Goal: Transaction & Acquisition: Download file/media

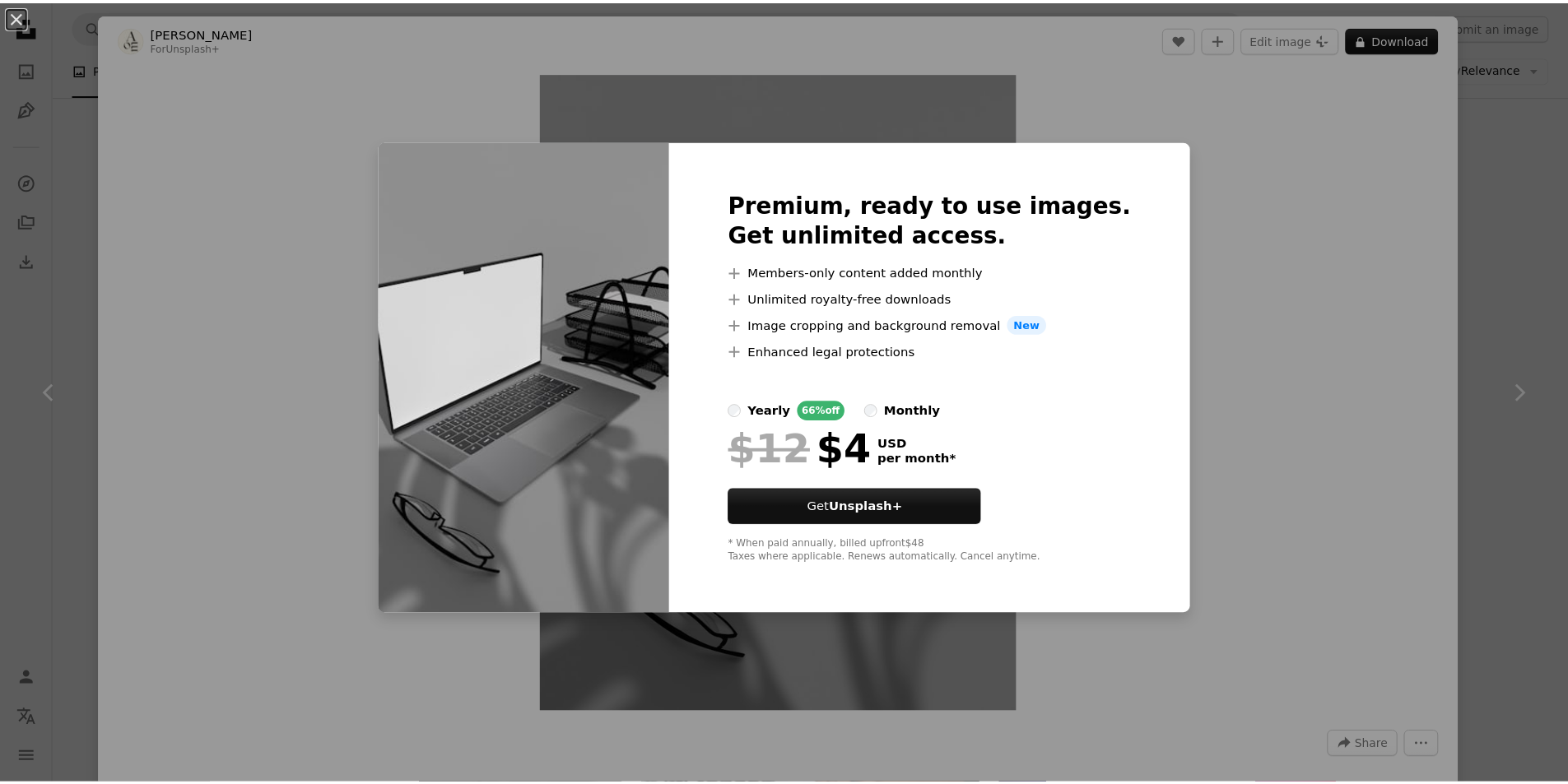
scroll to position [274, 0]
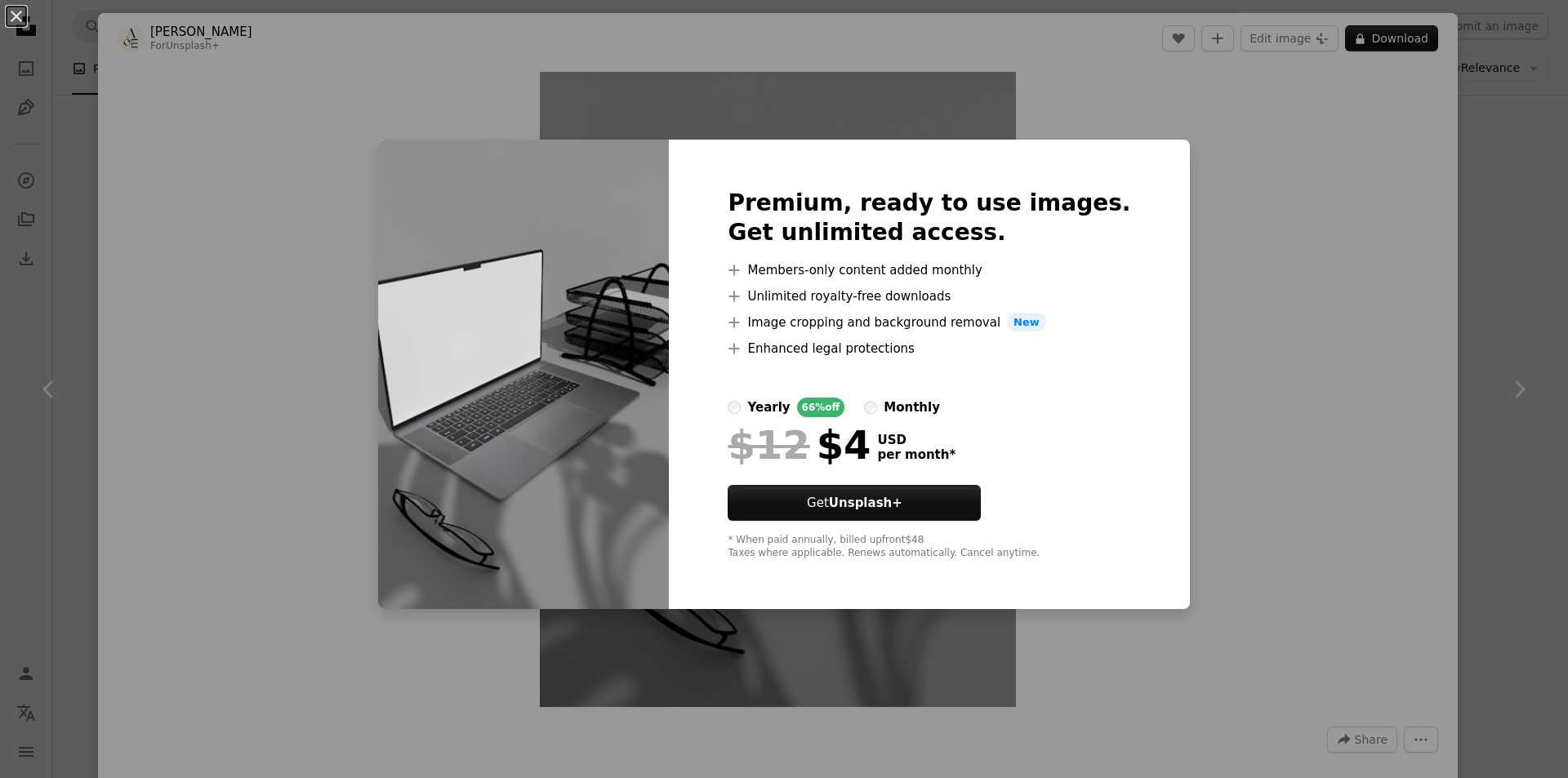
click at [1268, 210] on div "An X shape Premium, ready to use images. Get unlimited access. A plus sign Memb…" at bounding box center [784, 389] width 1568 height 778
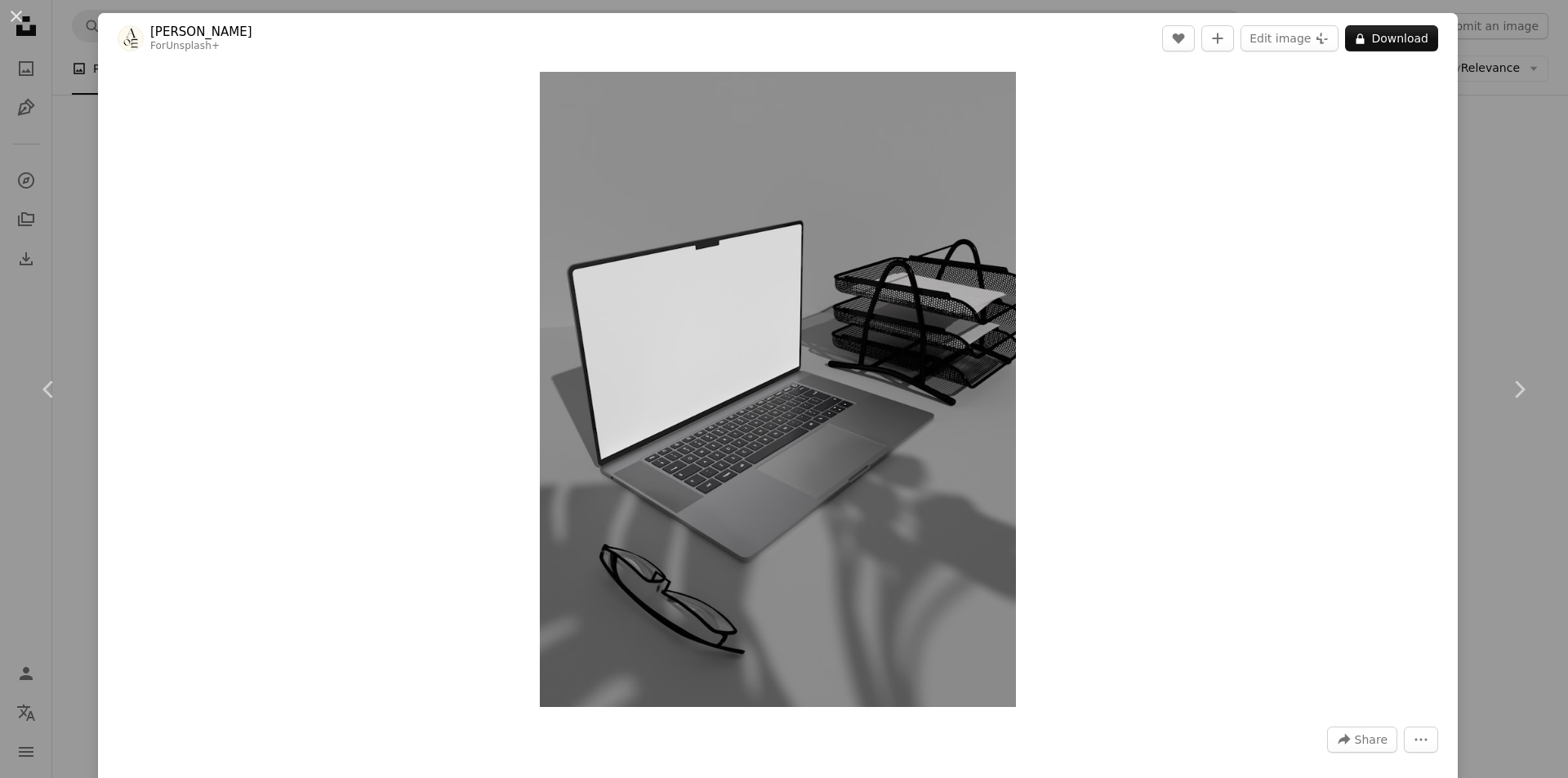
click at [1476, 178] on div "An X shape Chevron left Chevron right [PERSON_NAME] For Unsplash+ A heart A plu…" at bounding box center [784, 389] width 1568 height 778
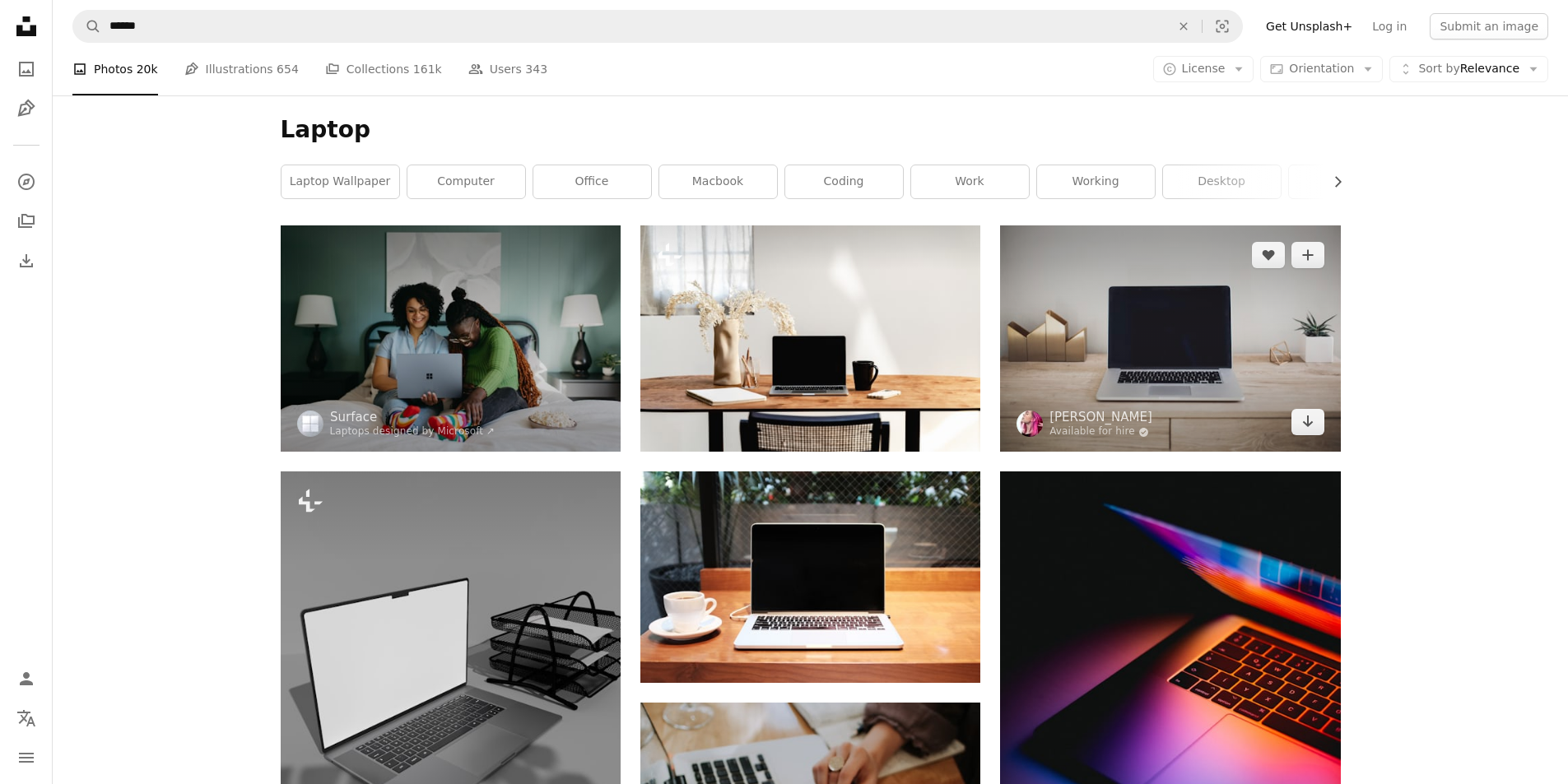
click at [1143, 311] on img at bounding box center [1169, 339] width 340 height 227
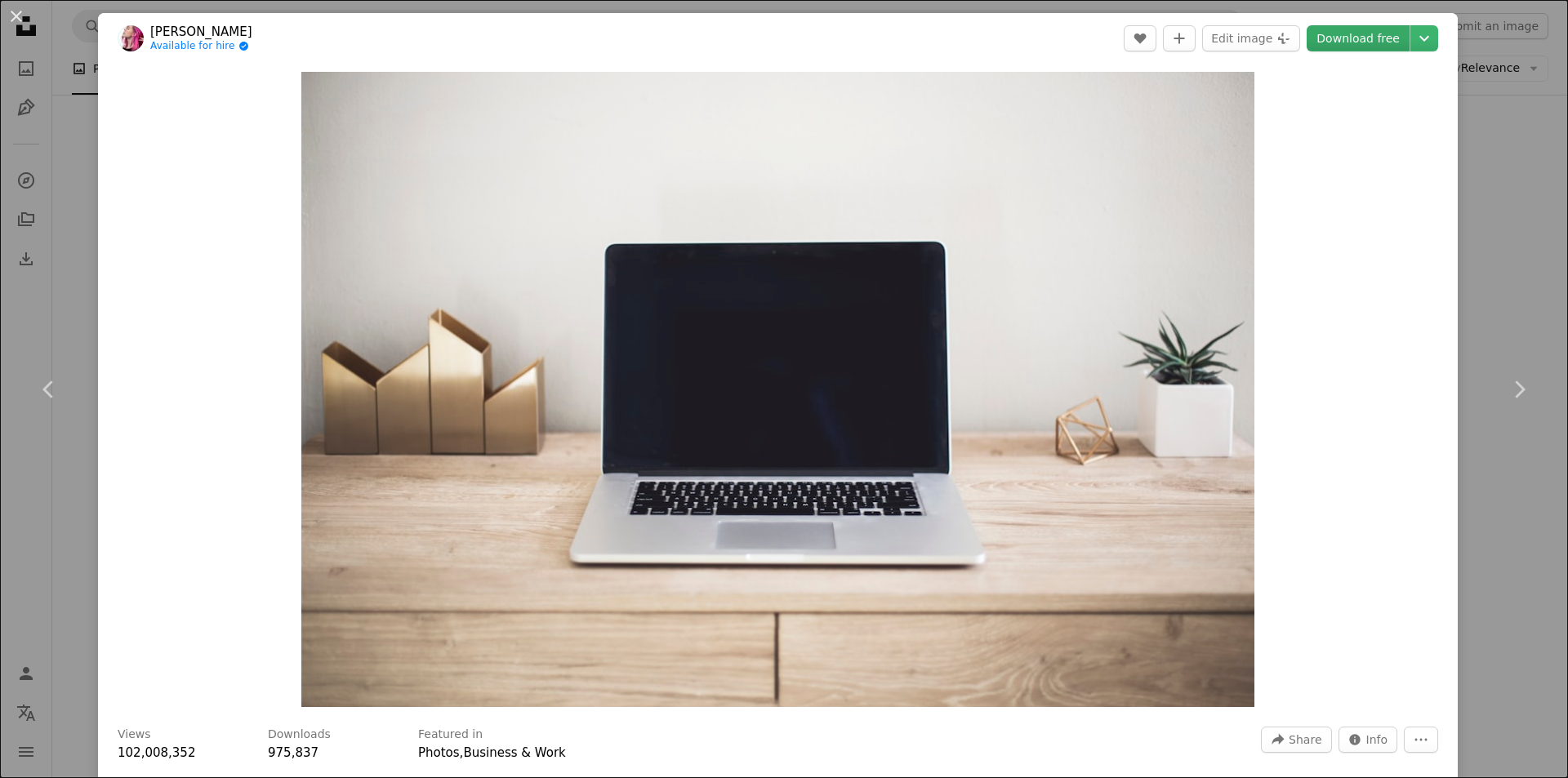
click at [1359, 35] on link "Download free" at bounding box center [1358, 38] width 103 height 27
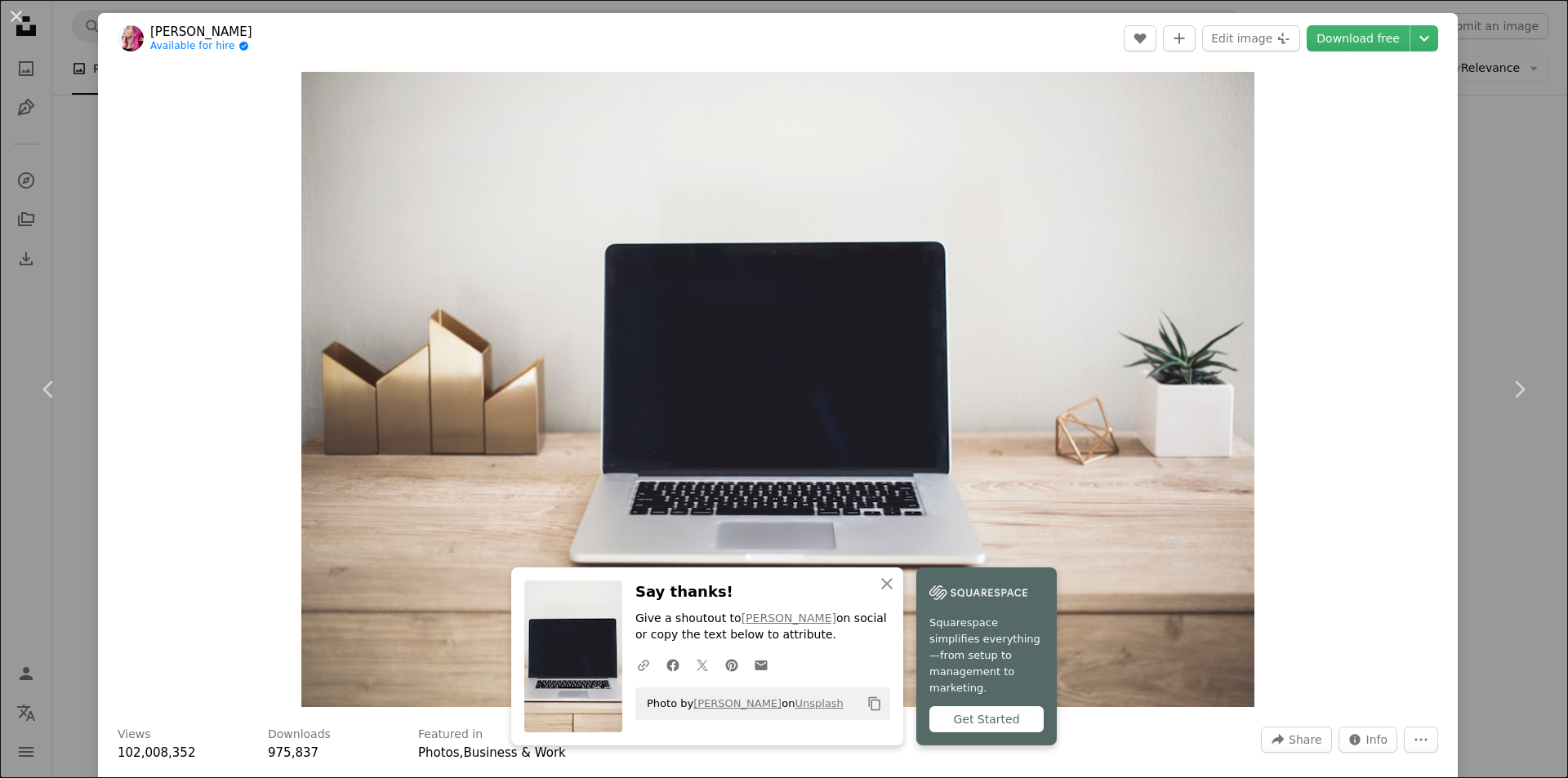
click at [1458, 260] on div "An X shape Chevron left Chevron right An X shape Close Say thanks! Give a shout…" at bounding box center [784, 389] width 1568 height 778
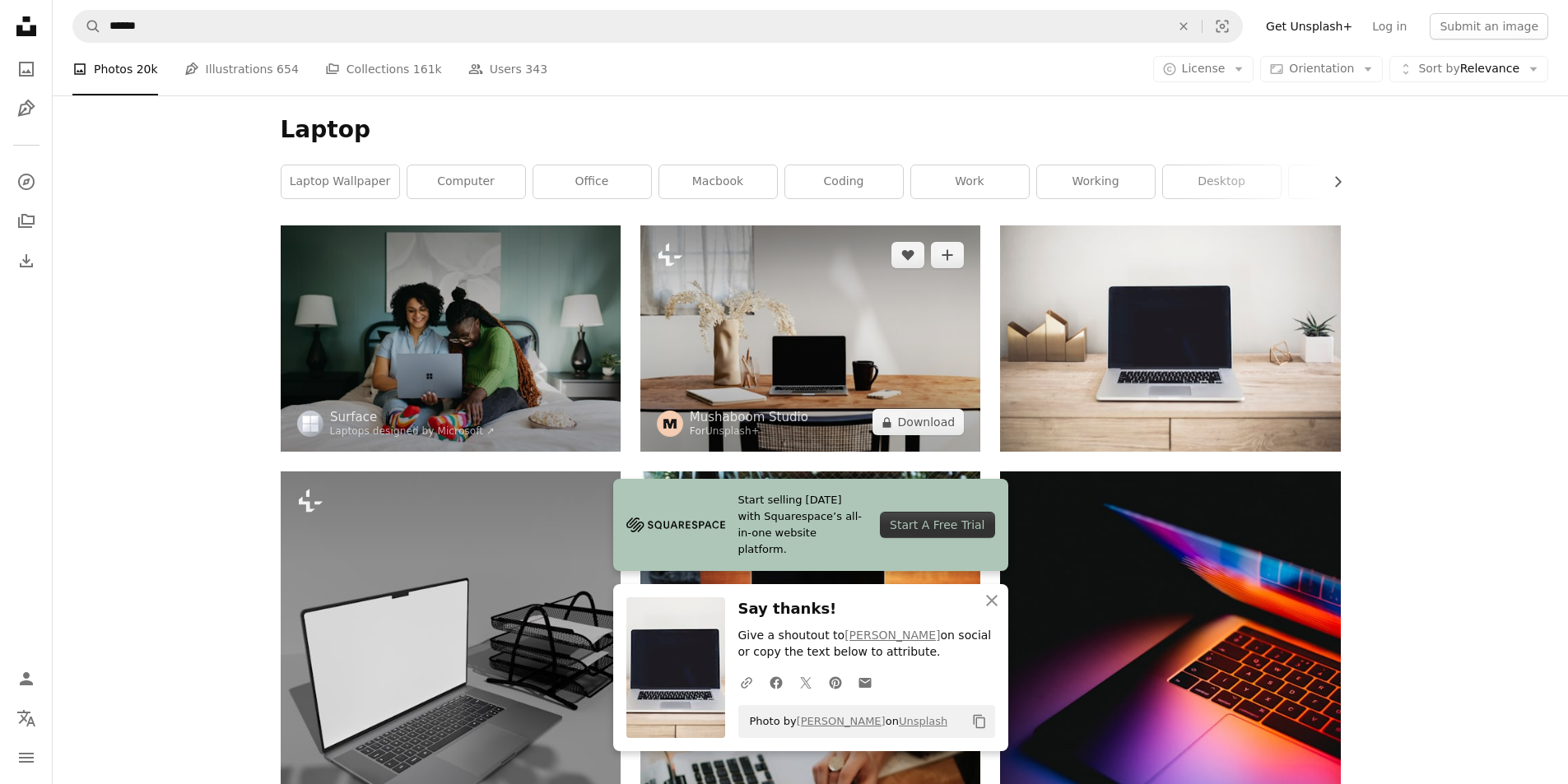
click at [871, 356] on img at bounding box center [810, 339] width 340 height 227
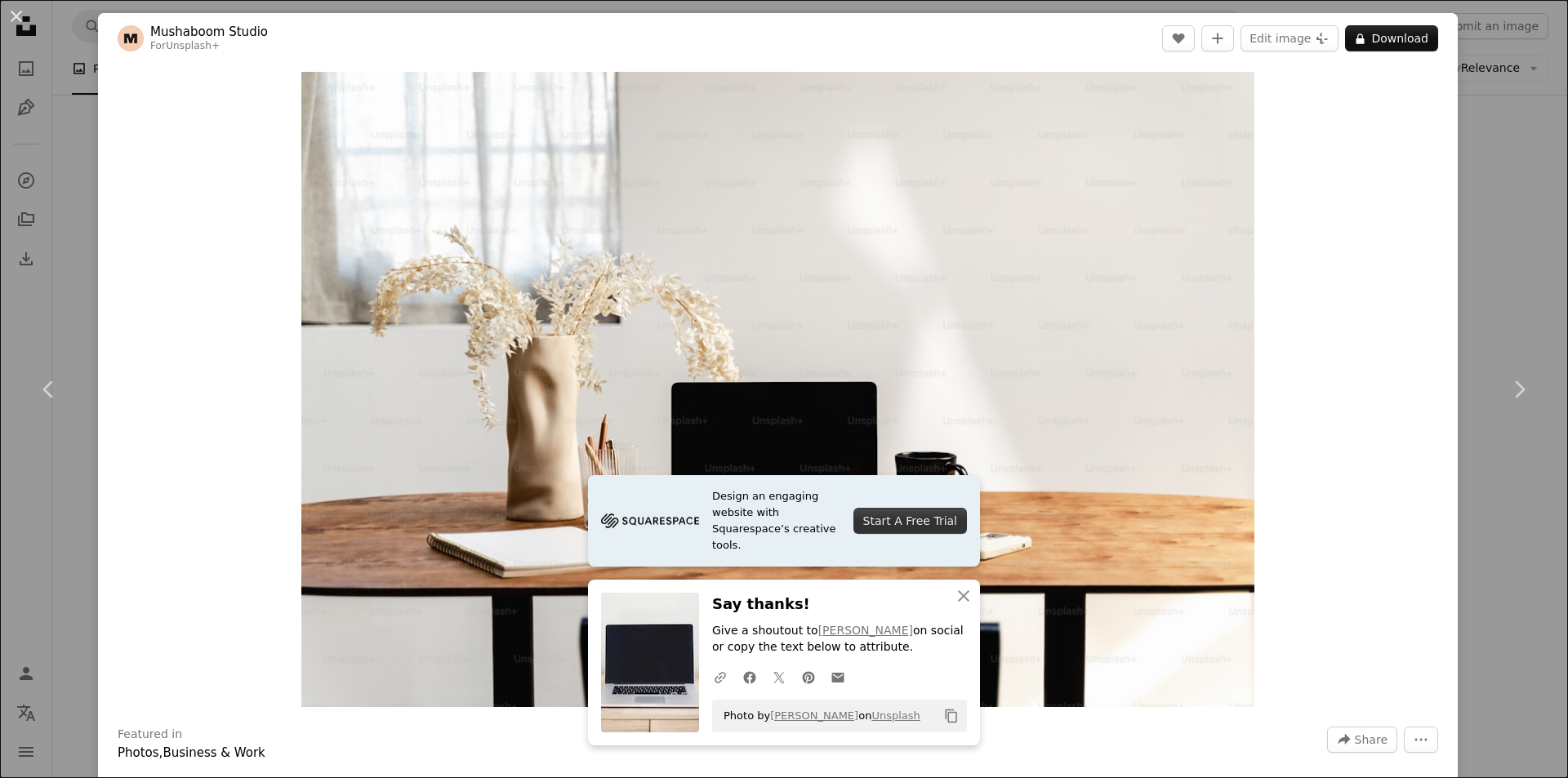
click at [1475, 110] on div "An X shape Chevron left Chevron right Design an engaging website with Squarespa…" at bounding box center [784, 389] width 1568 height 778
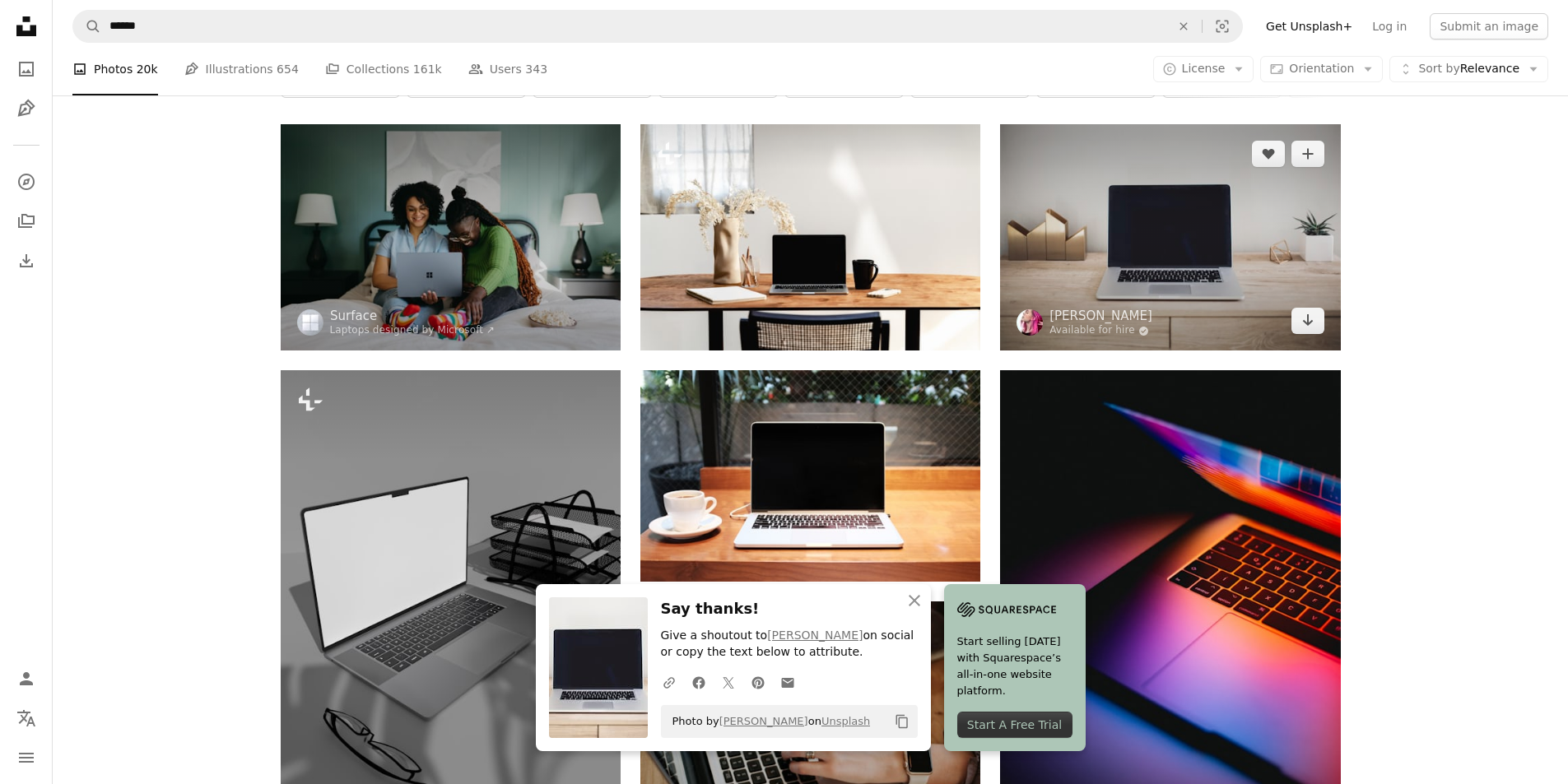
scroll to position [330, 0]
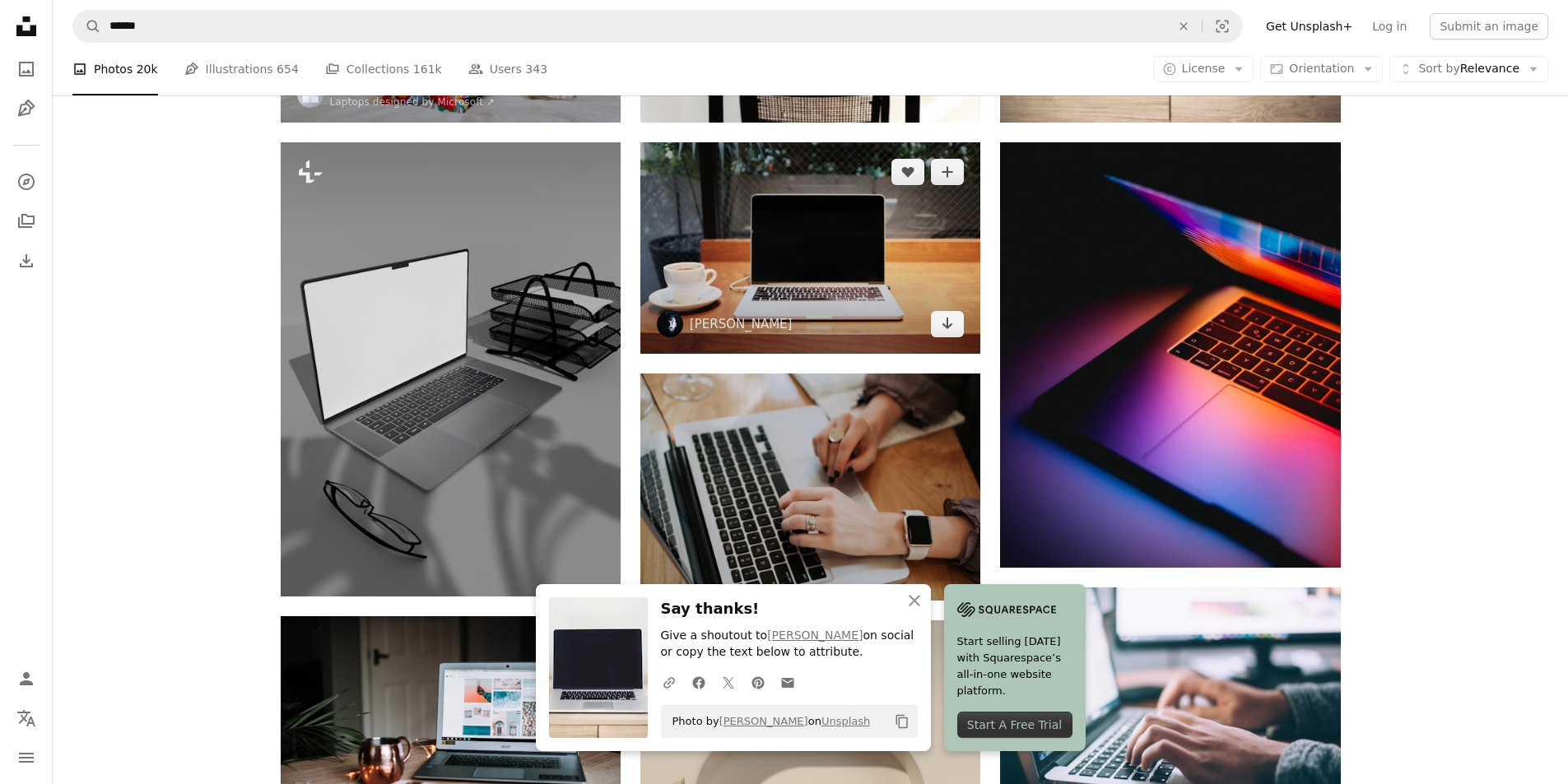
click at [886, 291] on img at bounding box center [810, 248] width 340 height 212
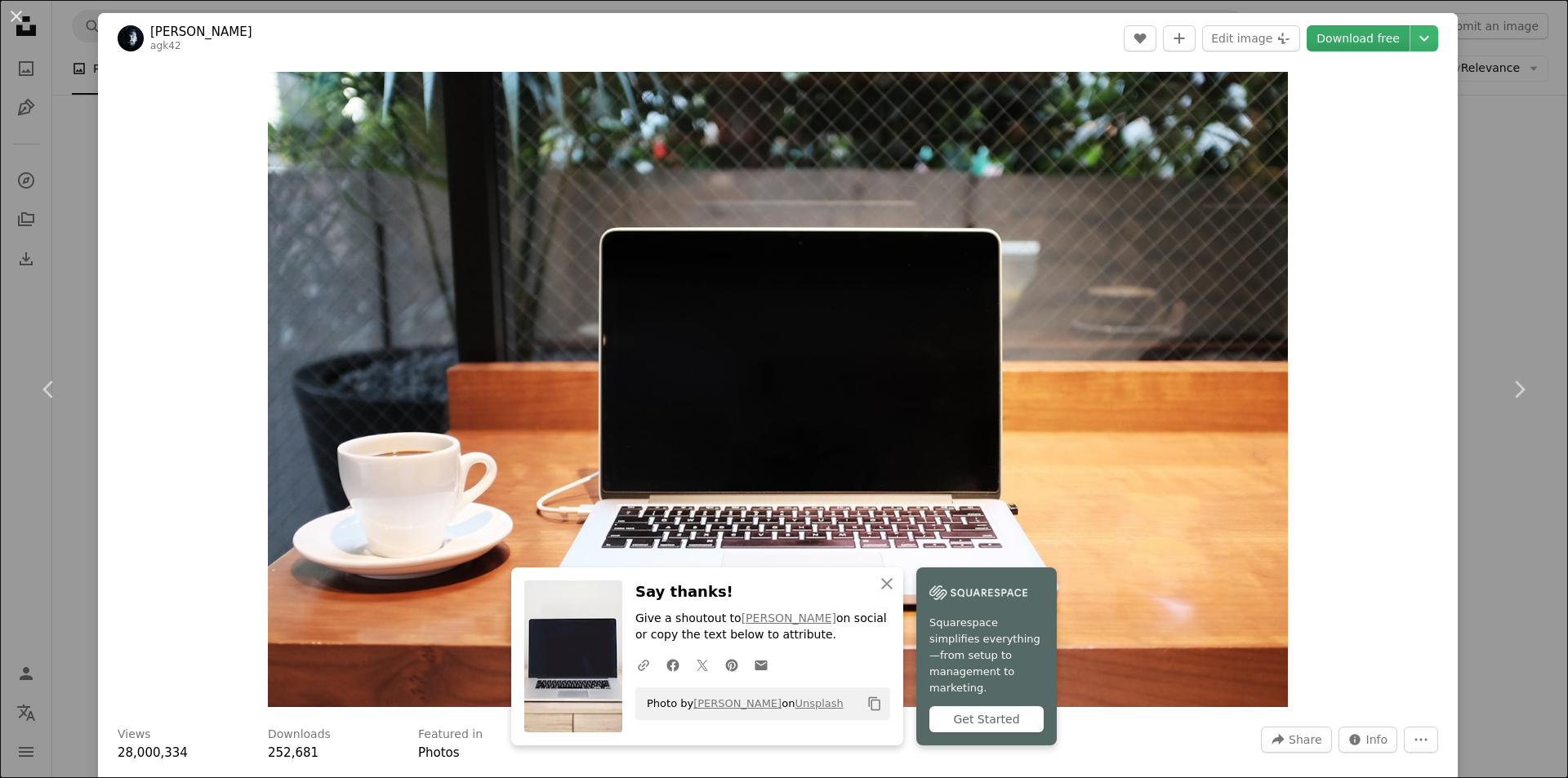
click at [1355, 40] on link "Download free" at bounding box center [1358, 38] width 103 height 27
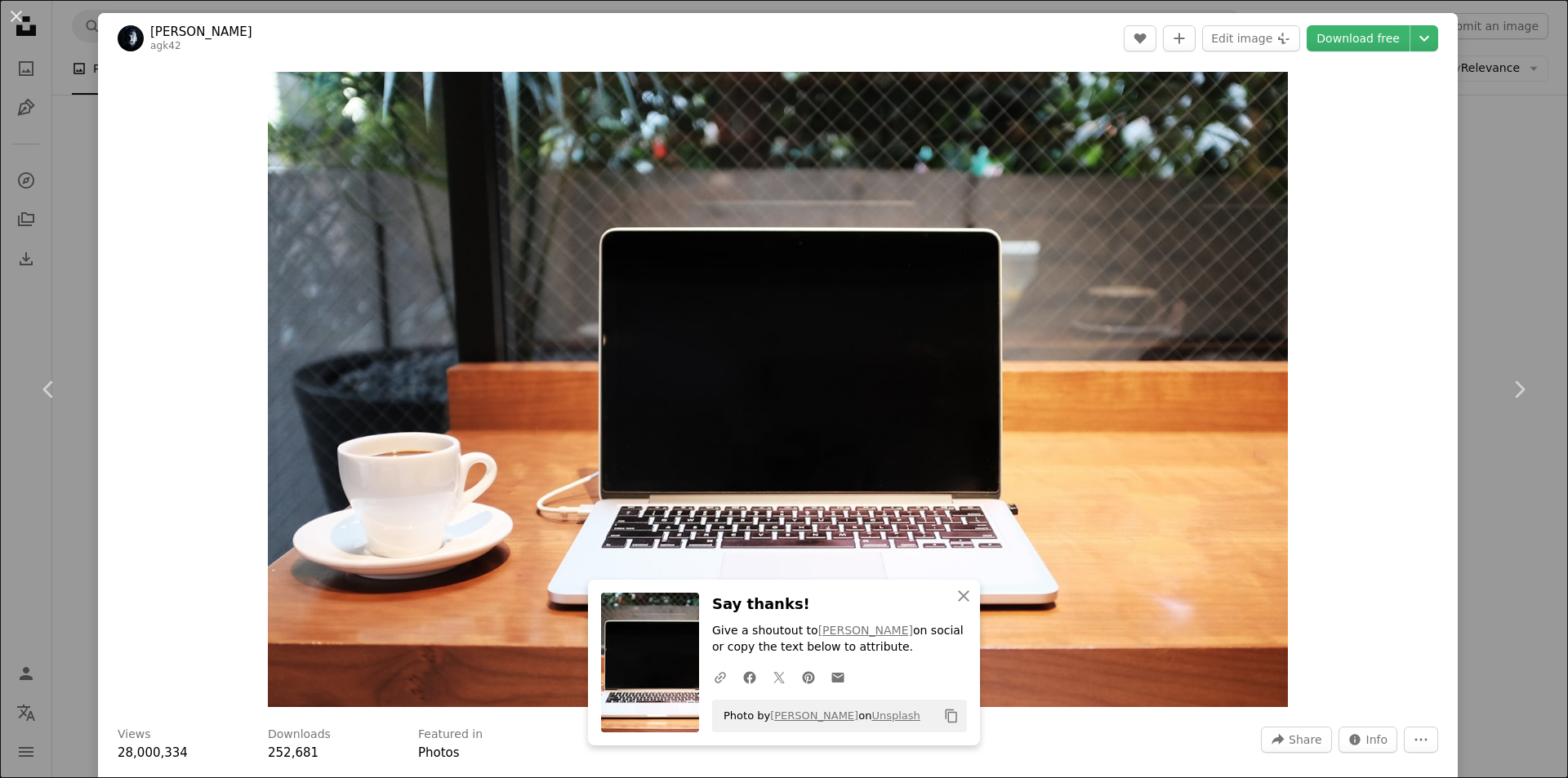
click at [1494, 213] on div "An X shape Chevron left Chevron right An X shape Close Say thanks! Give a shout…" at bounding box center [784, 389] width 1568 height 778
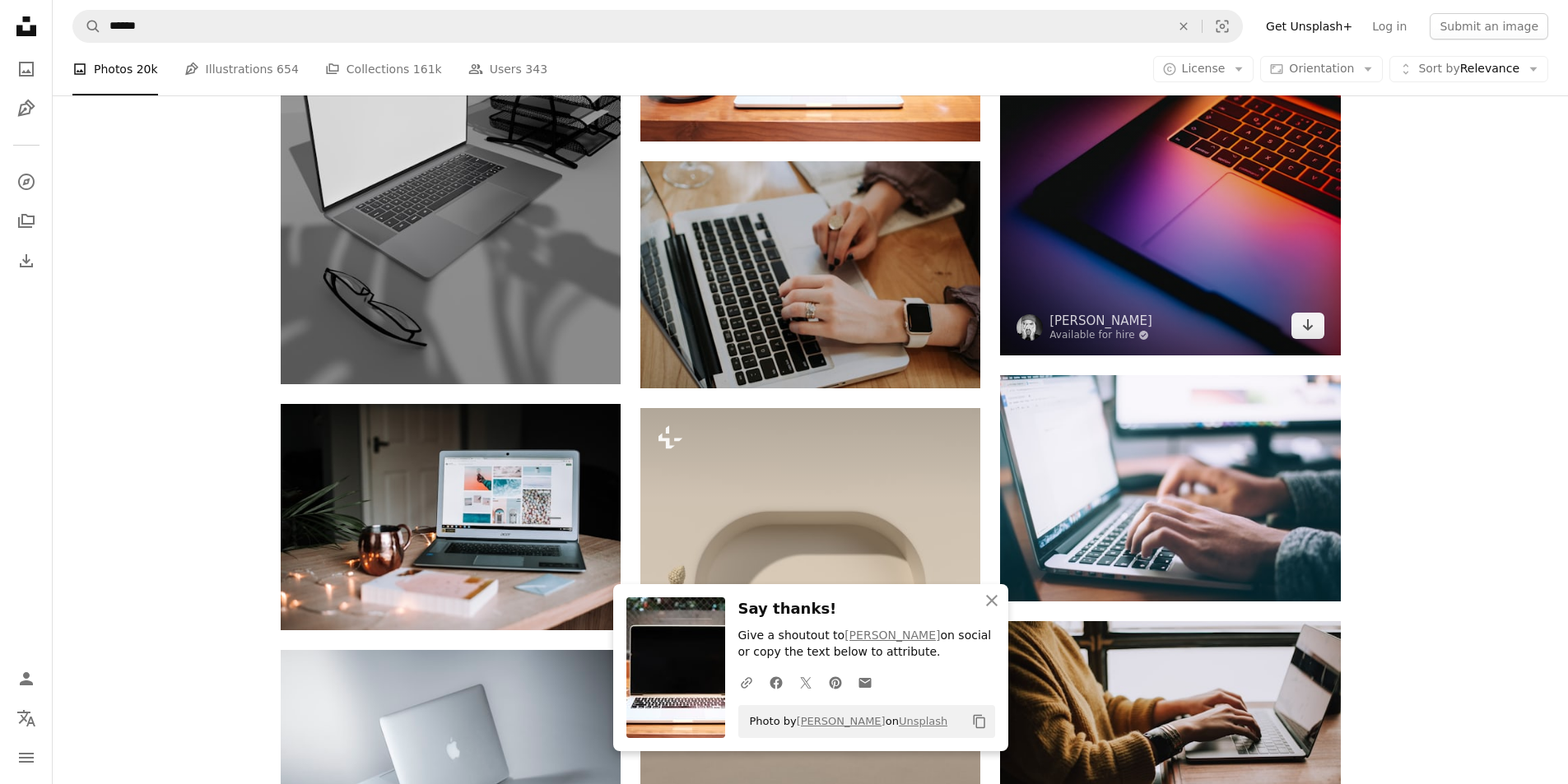
scroll to position [549, 0]
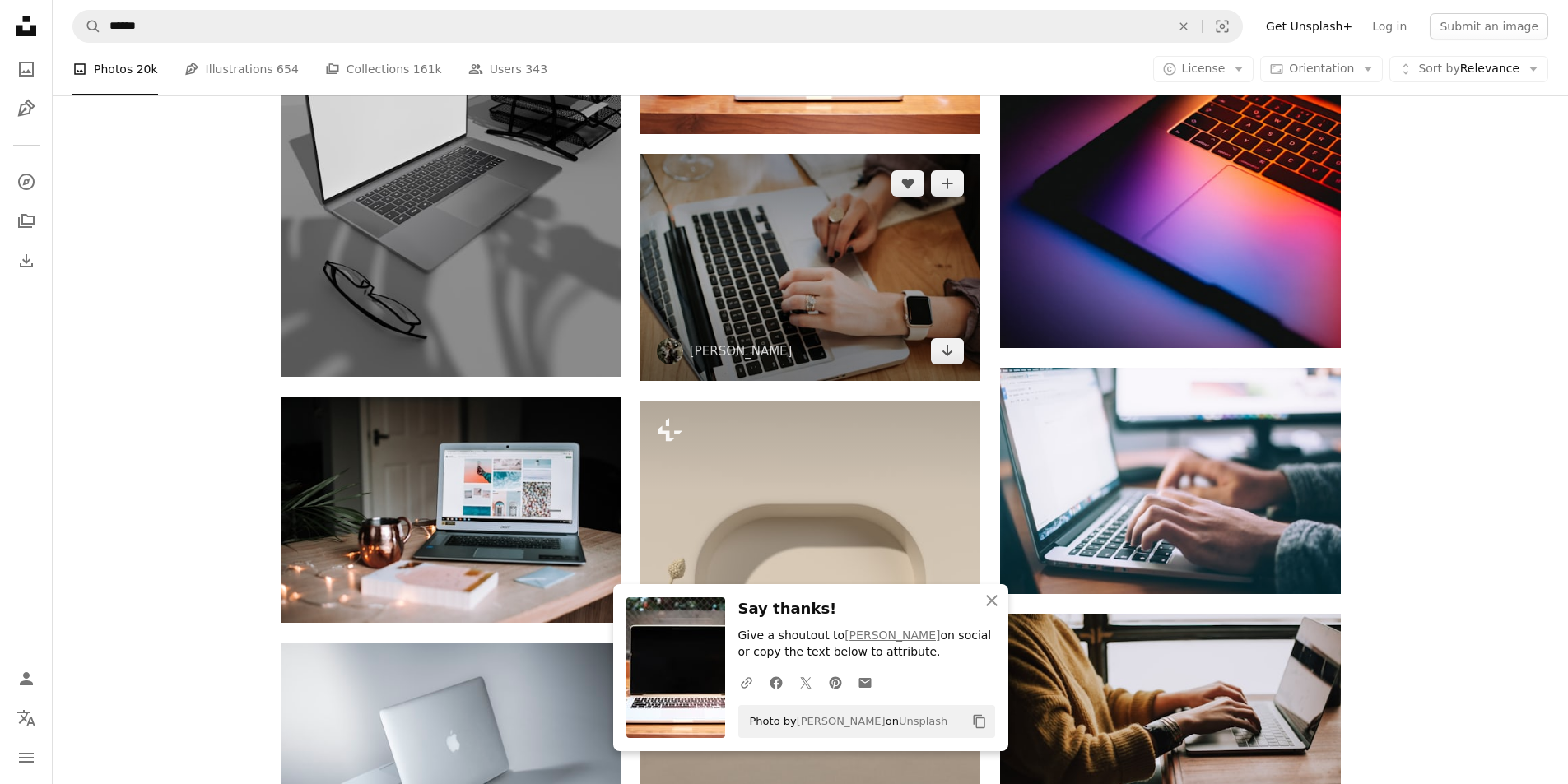
click at [840, 297] on img at bounding box center [810, 266] width 340 height 227
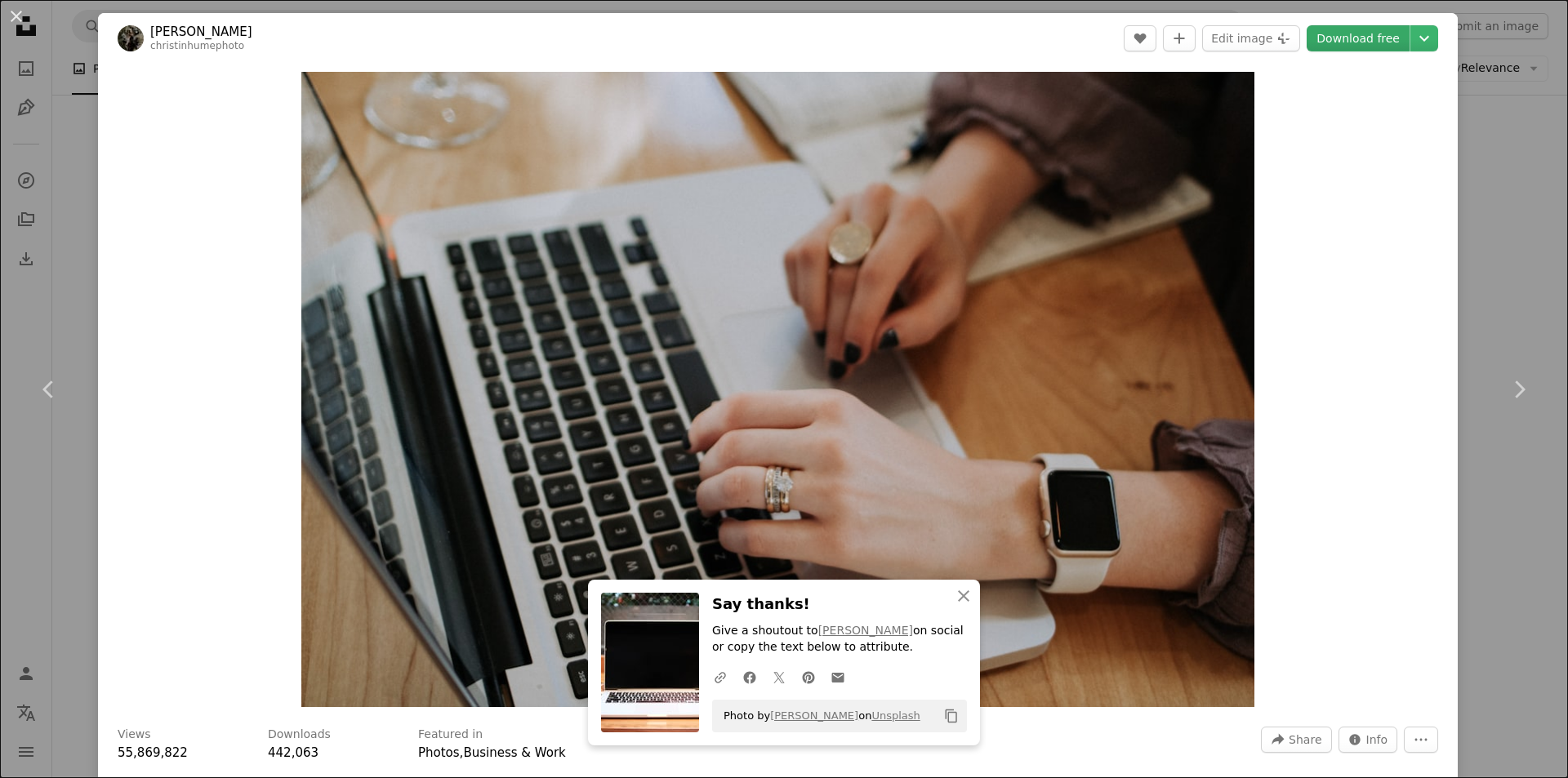
click at [1352, 30] on link "Download free" at bounding box center [1358, 38] width 103 height 27
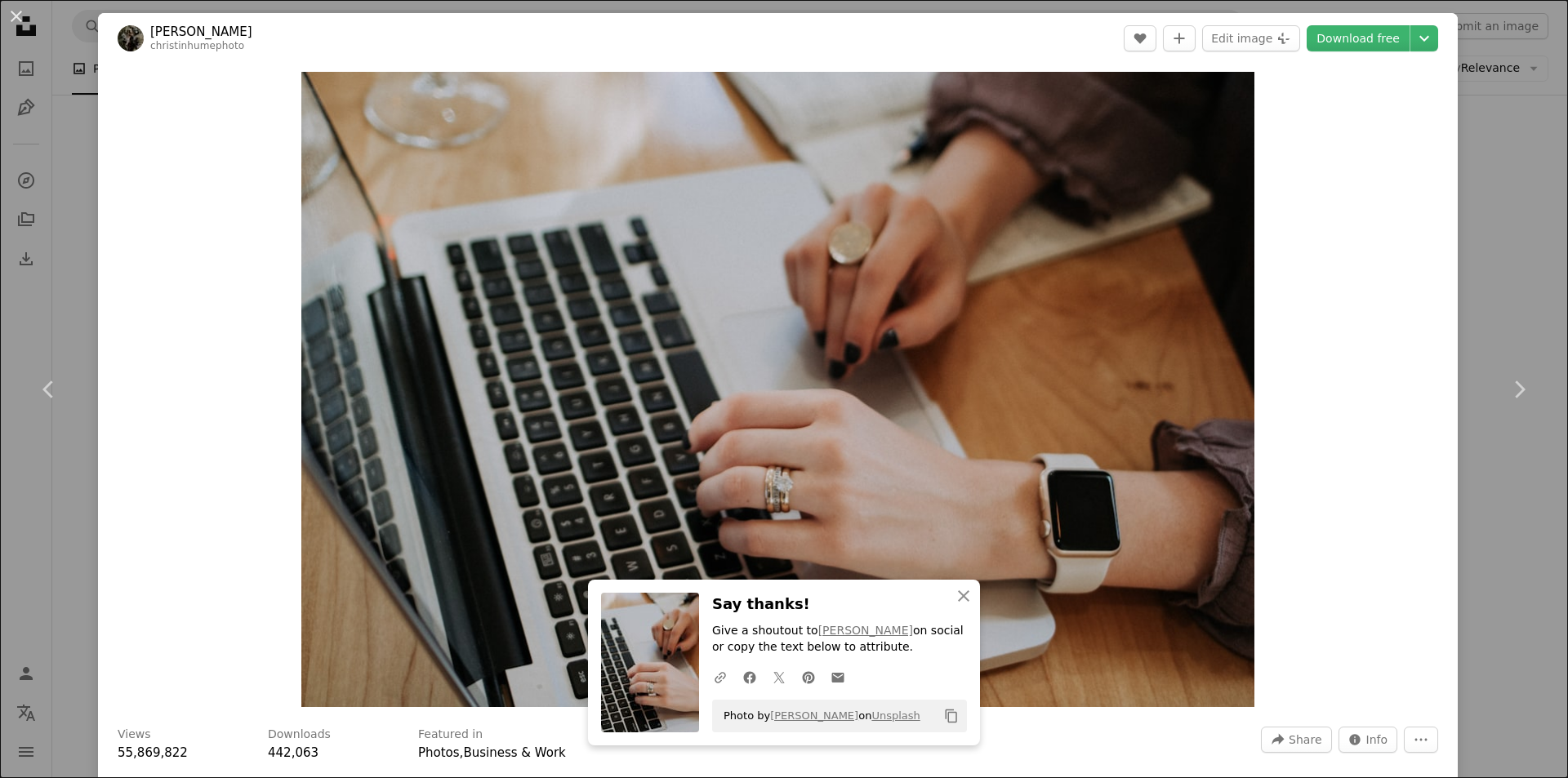
click at [1492, 223] on div "An X shape Chevron left Chevron right An X shape Close Say thanks! Give a shout…" at bounding box center [784, 389] width 1568 height 778
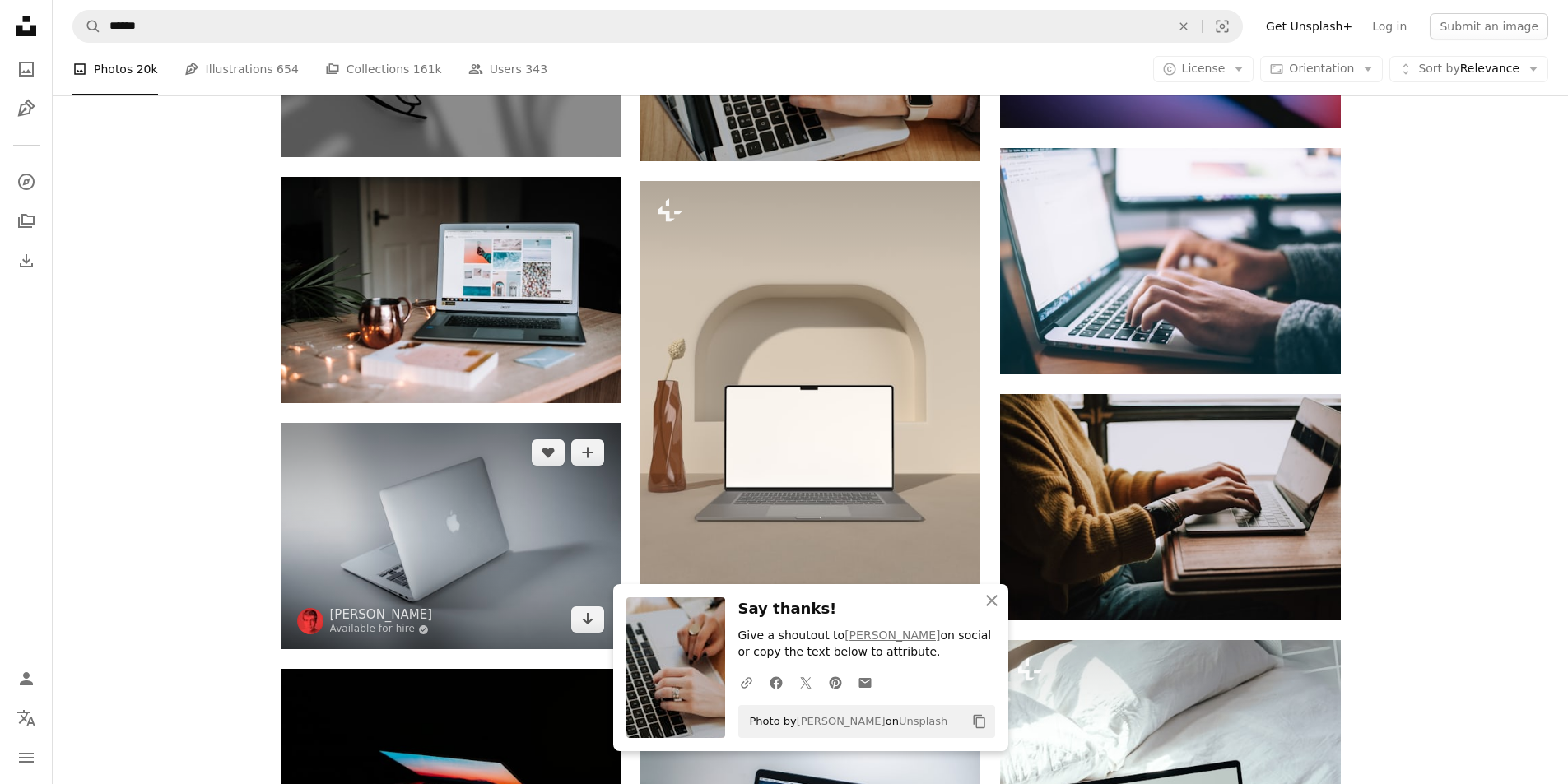
scroll to position [768, 0]
click at [556, 527] on img at bounding box center [450, 537] width 340 height 227
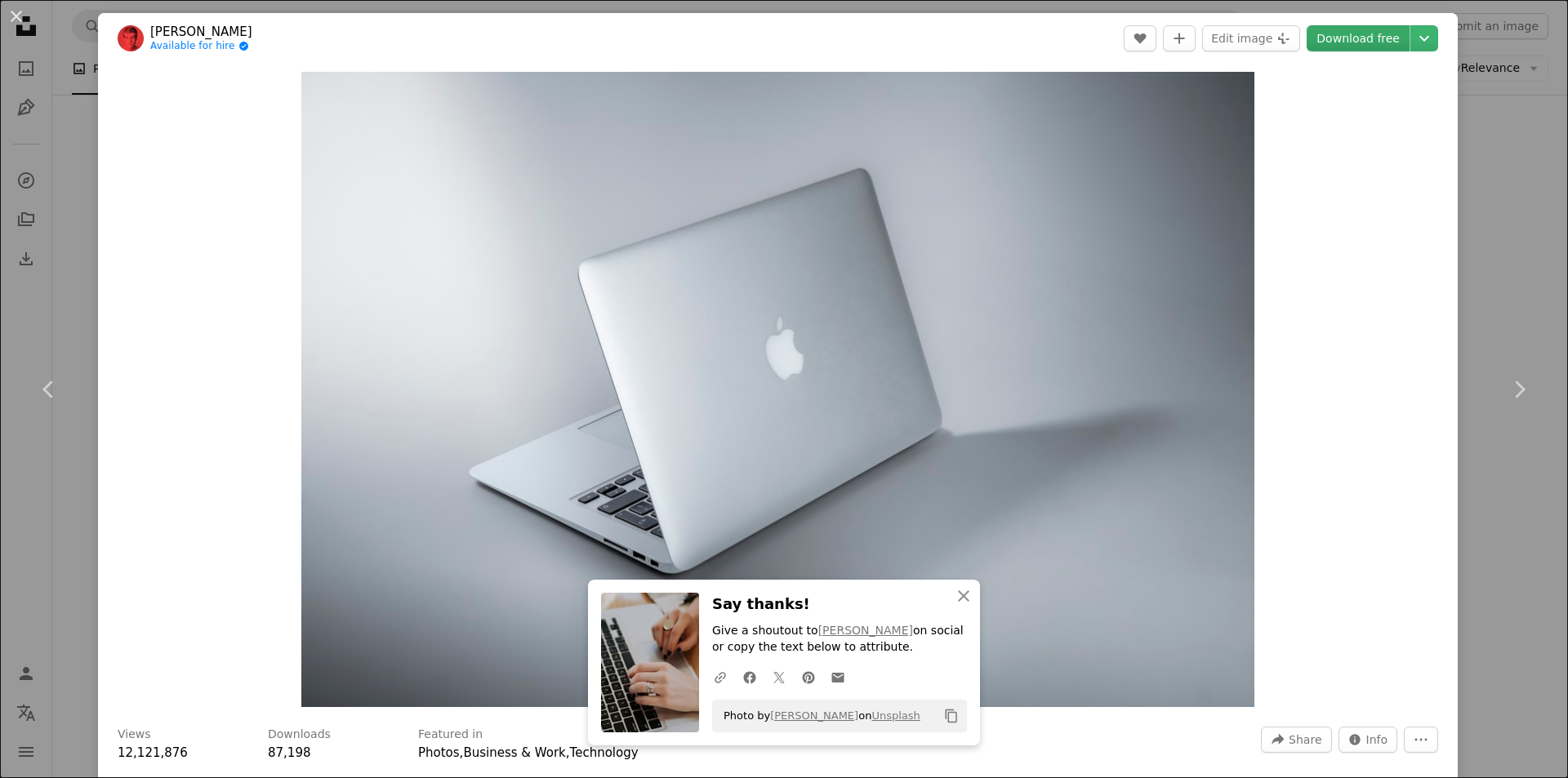
click at [1360, 45] on link "Download free" at bounding box center [1358, 38] width 103 height 27
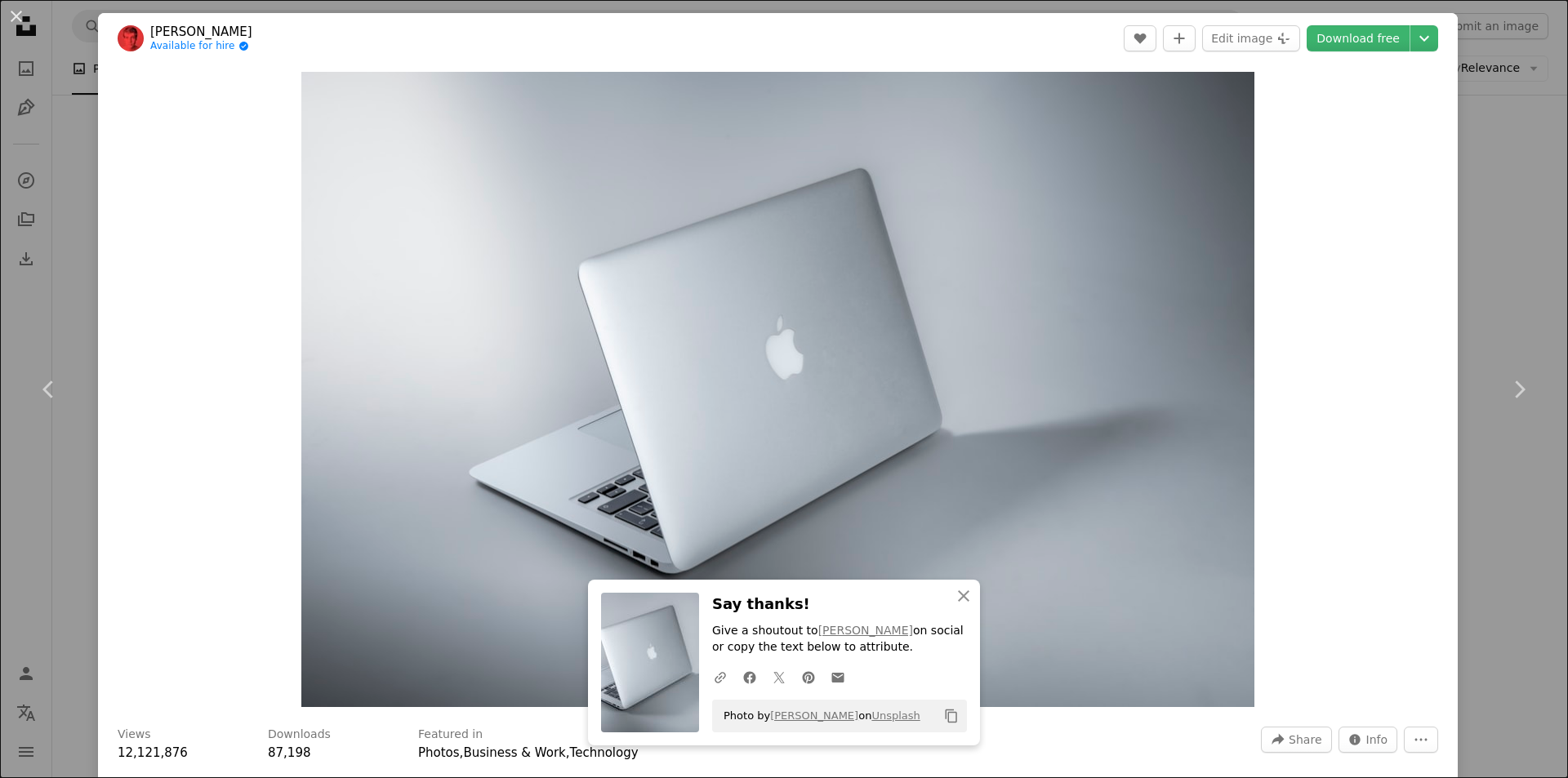
click at [1510, 198] on div "An X shape Chevron left Chevron right An X shape Close Say thanks! Give a shout…" at bounding box center [784, 389] width 1568 height 778
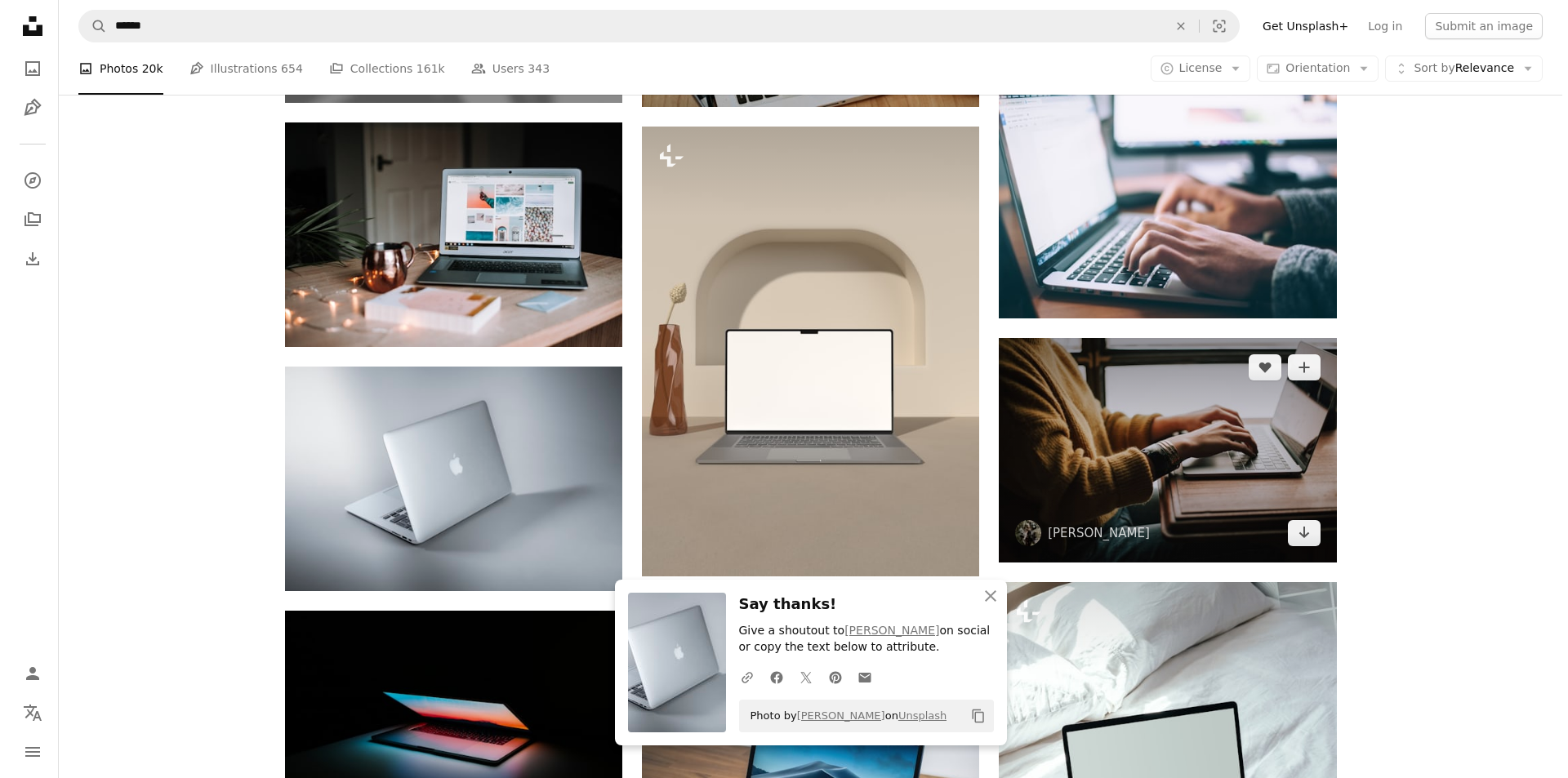
scroll to position [816, 0]
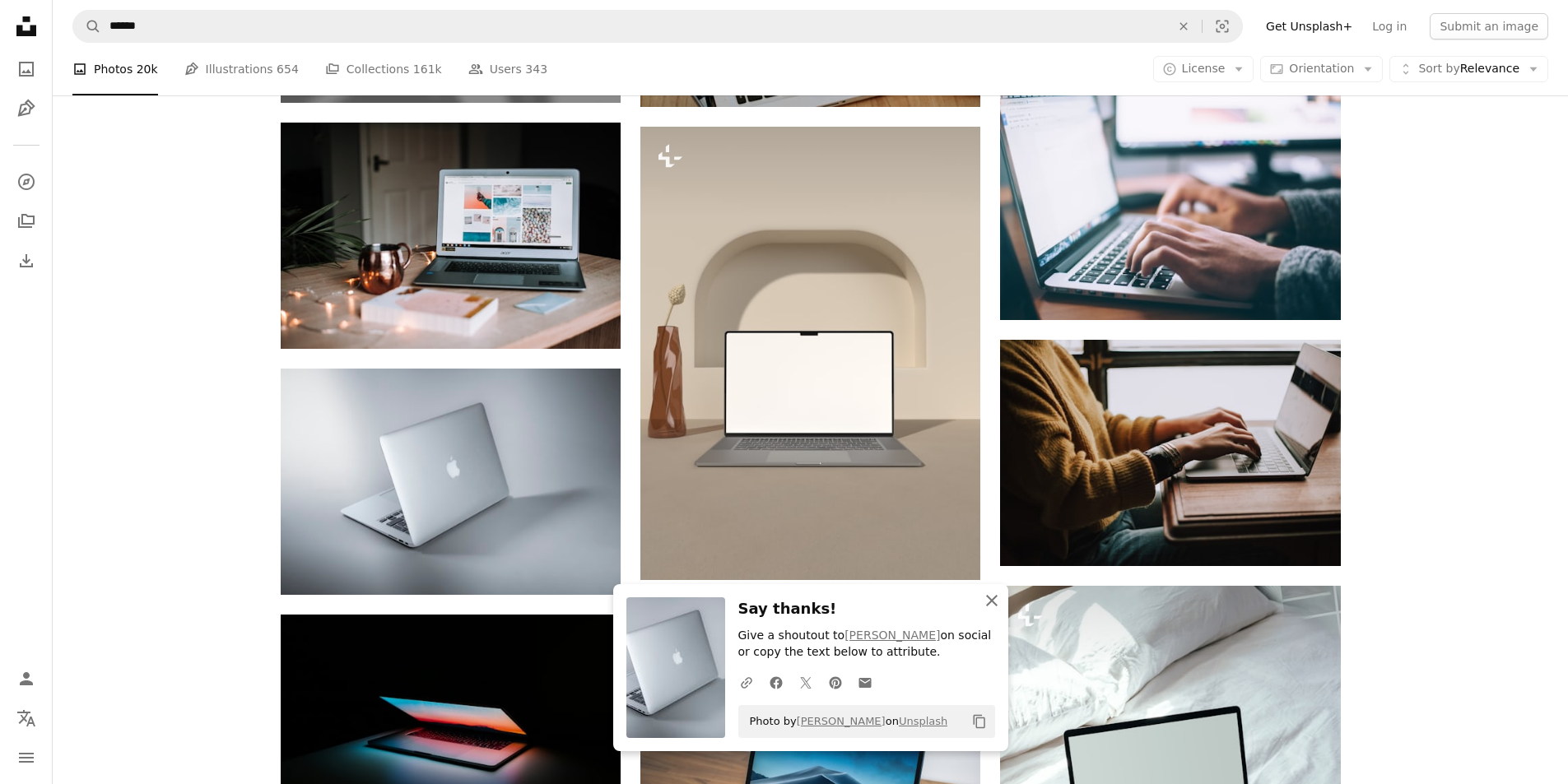
click at [989, 604] on icon "An X shape" at bounding box center [992, 601] width 20 height 20
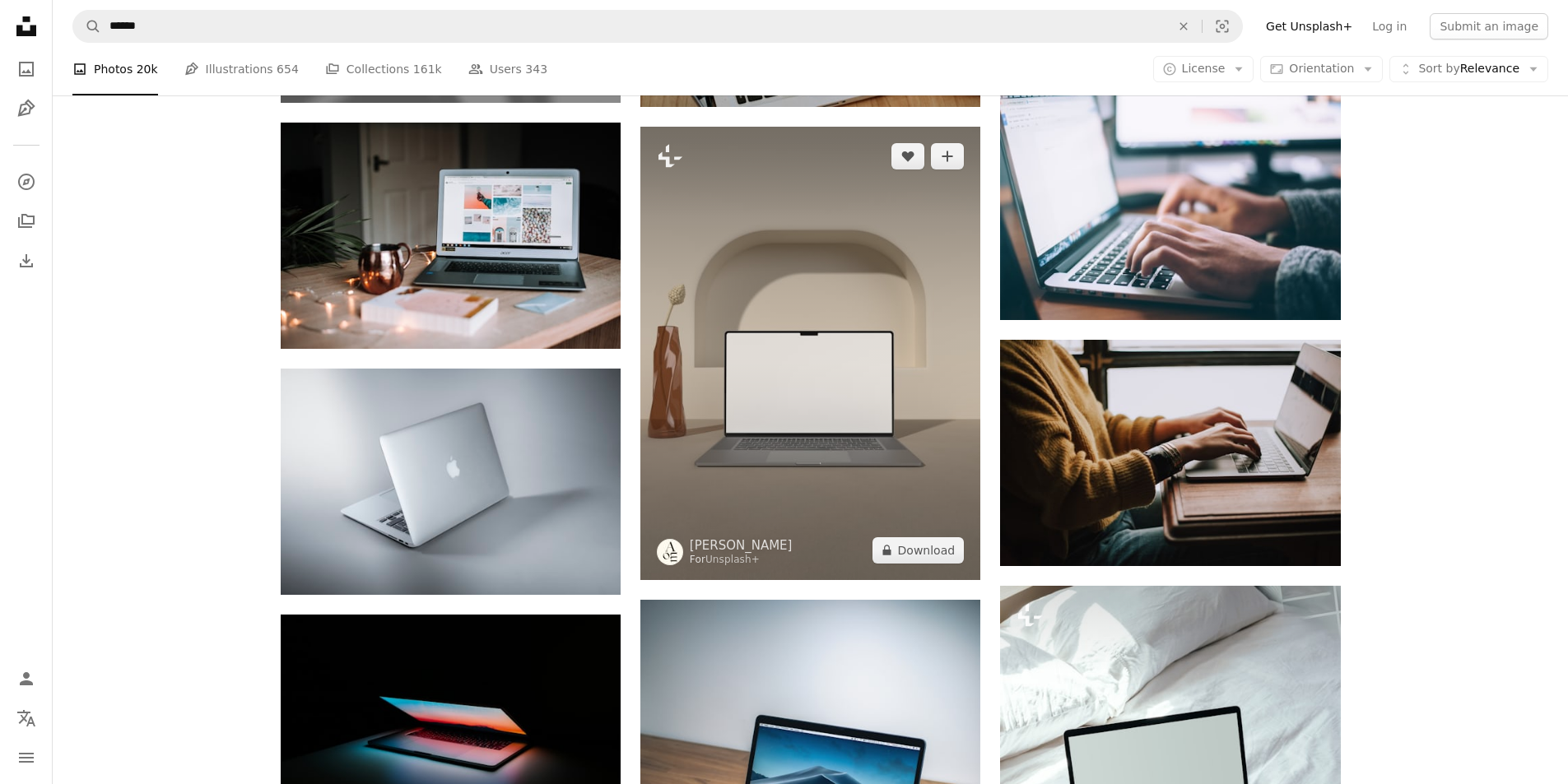
click at [750, 349] on img at bounding box center [810, 353] width 340 height 453
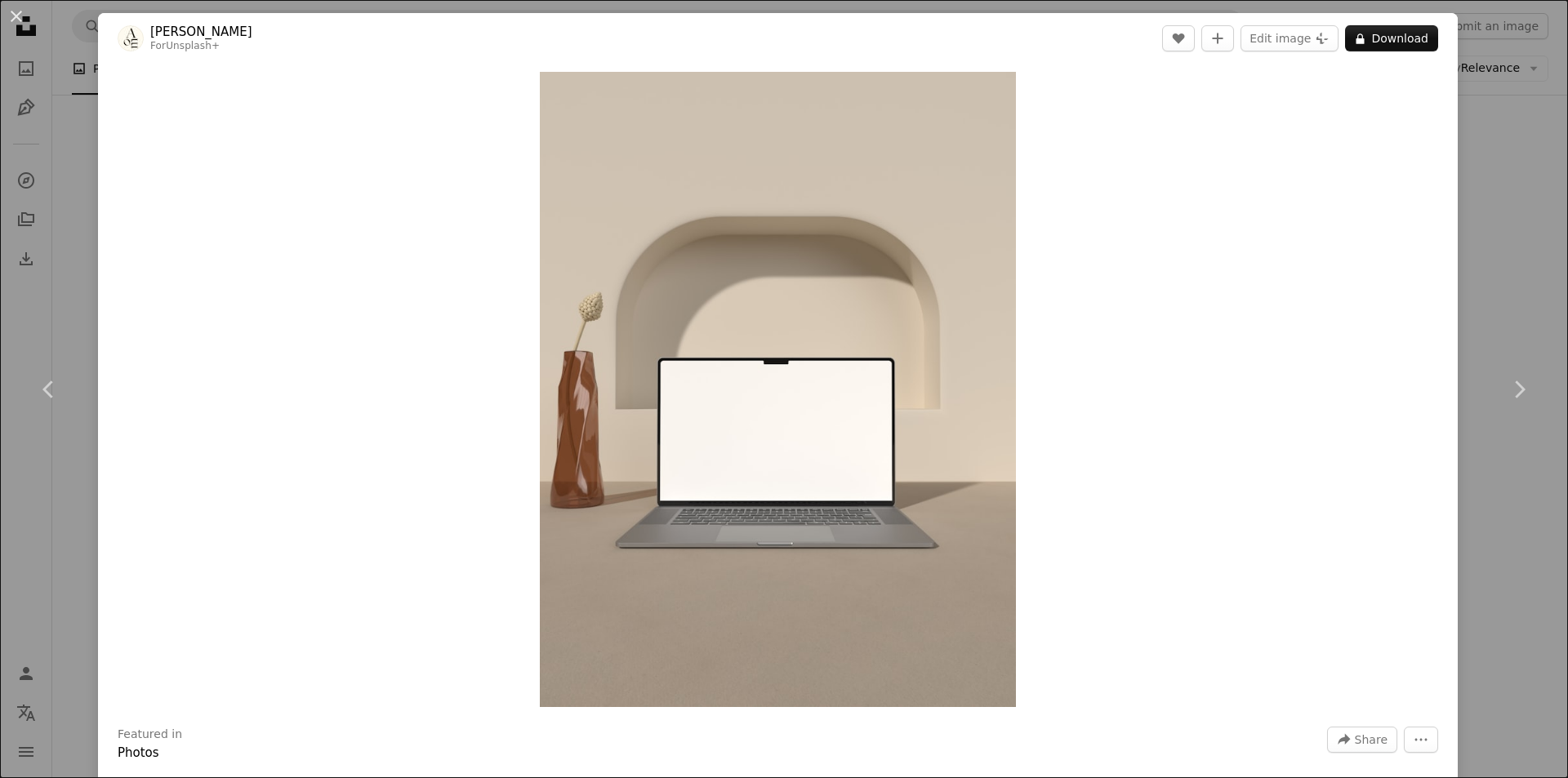
click at [1510, 311] on link "Chevron right" at bounding box center [1520, 390] width 98 height 157
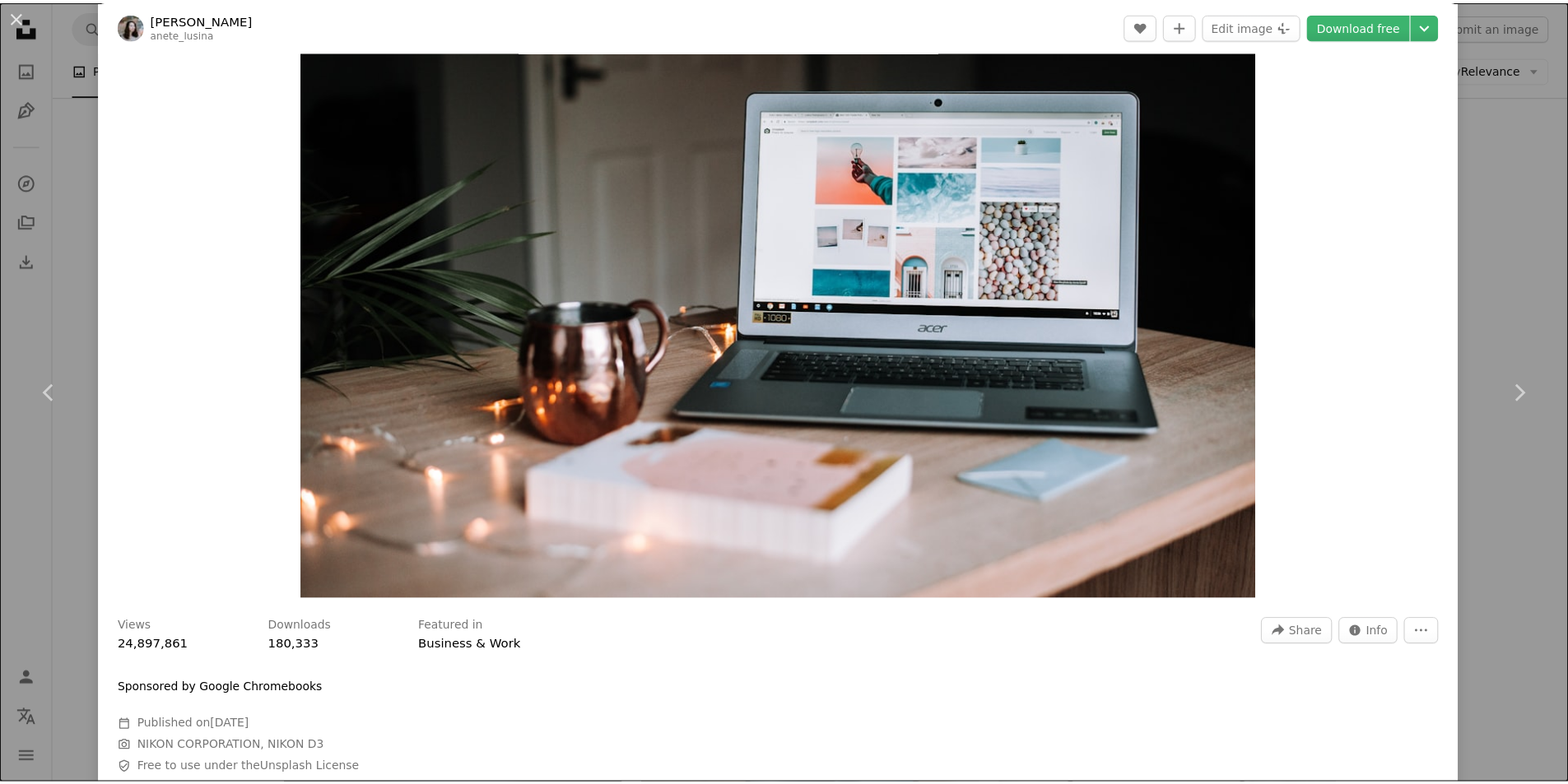
scroll to position [110, 0]
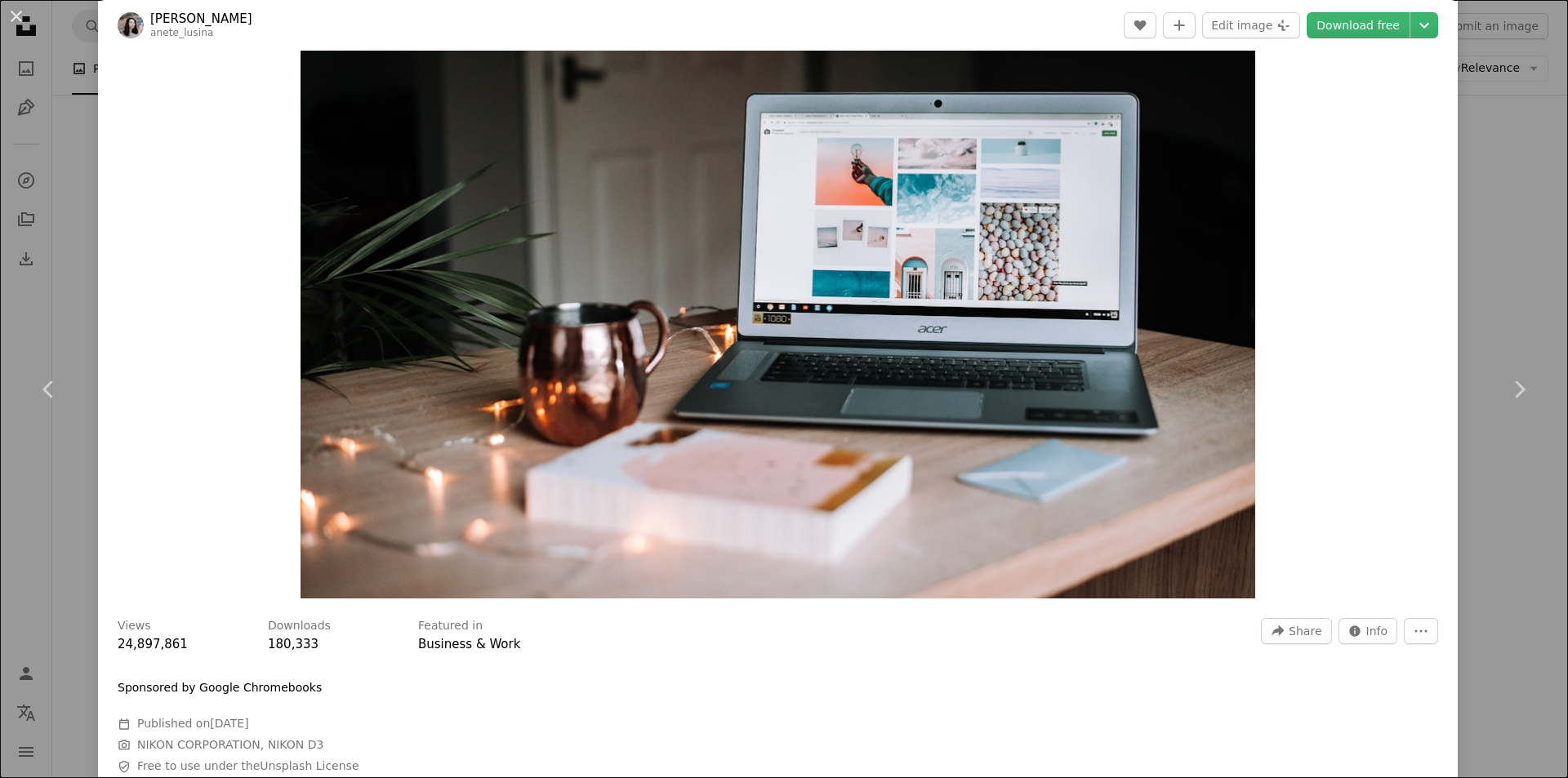
click at [1446, 349] on div "An X shape Chevron left Chevron right [PERSON_NAME] anete_lusina A heart A plus…" at bounding box center [784, 389] width 1568 height 778
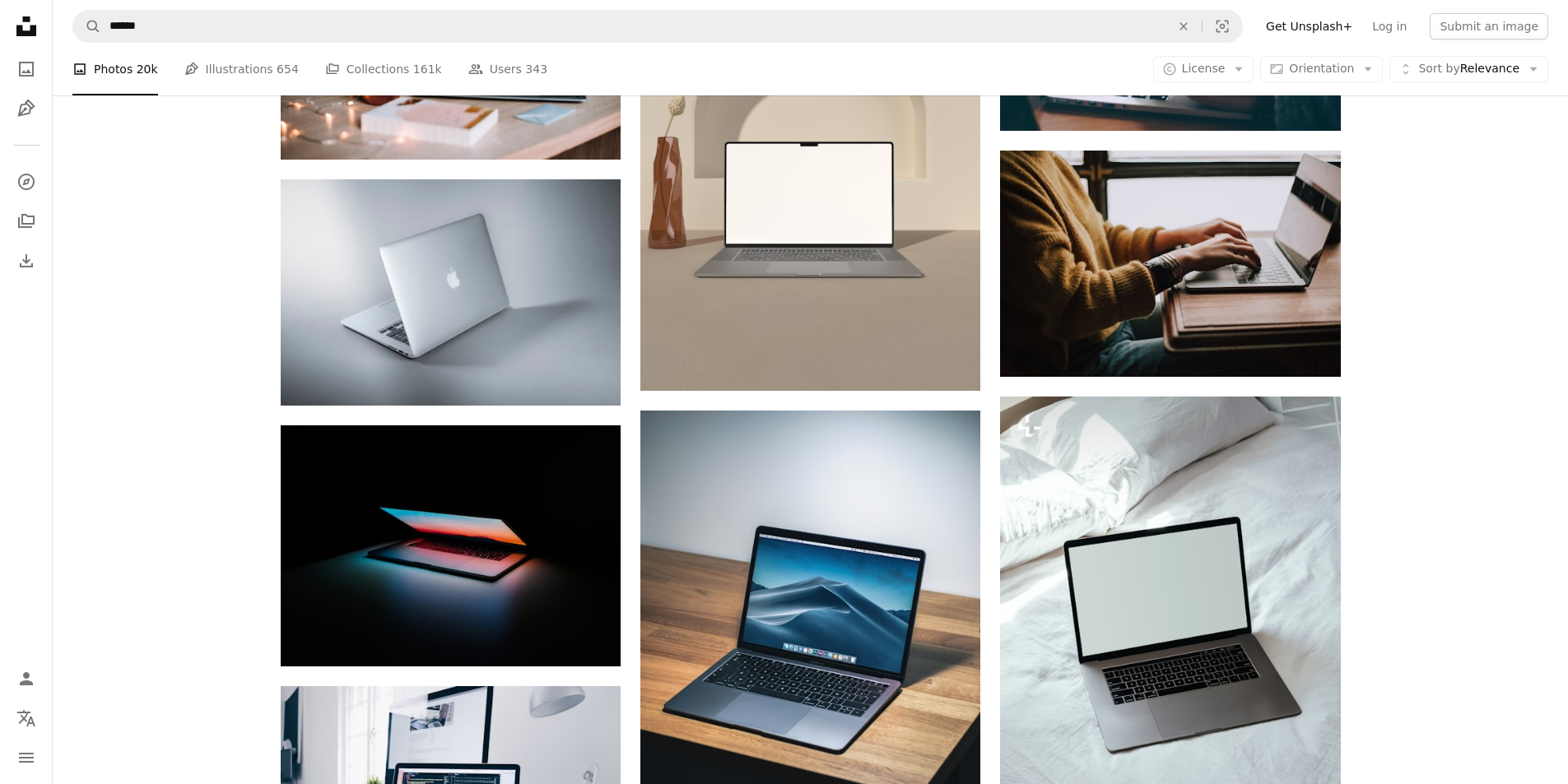
scroll to position [988, 0]
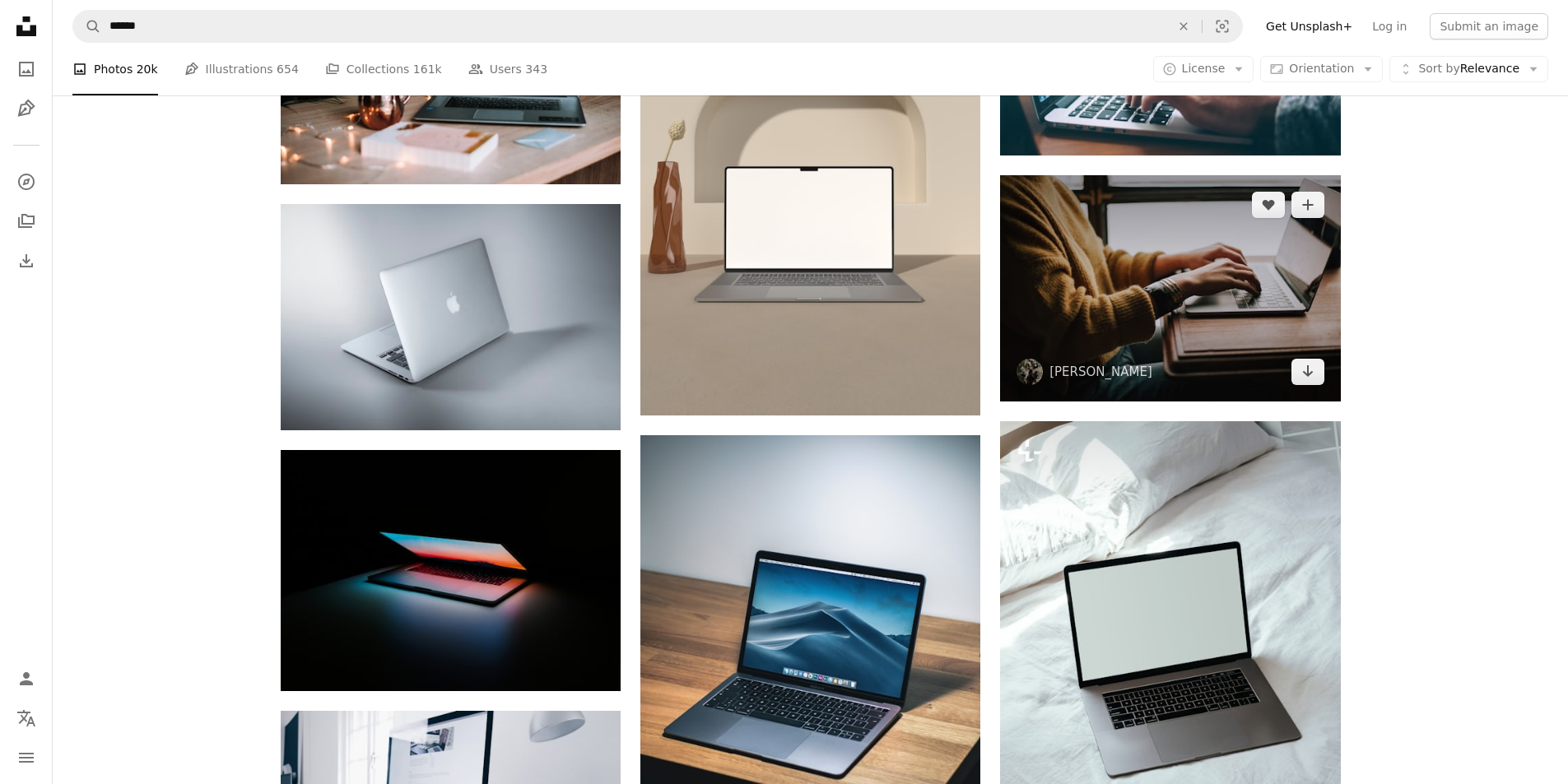
click at [1297, 309] on img at bounding box center [1169, 288] width 340 height 227
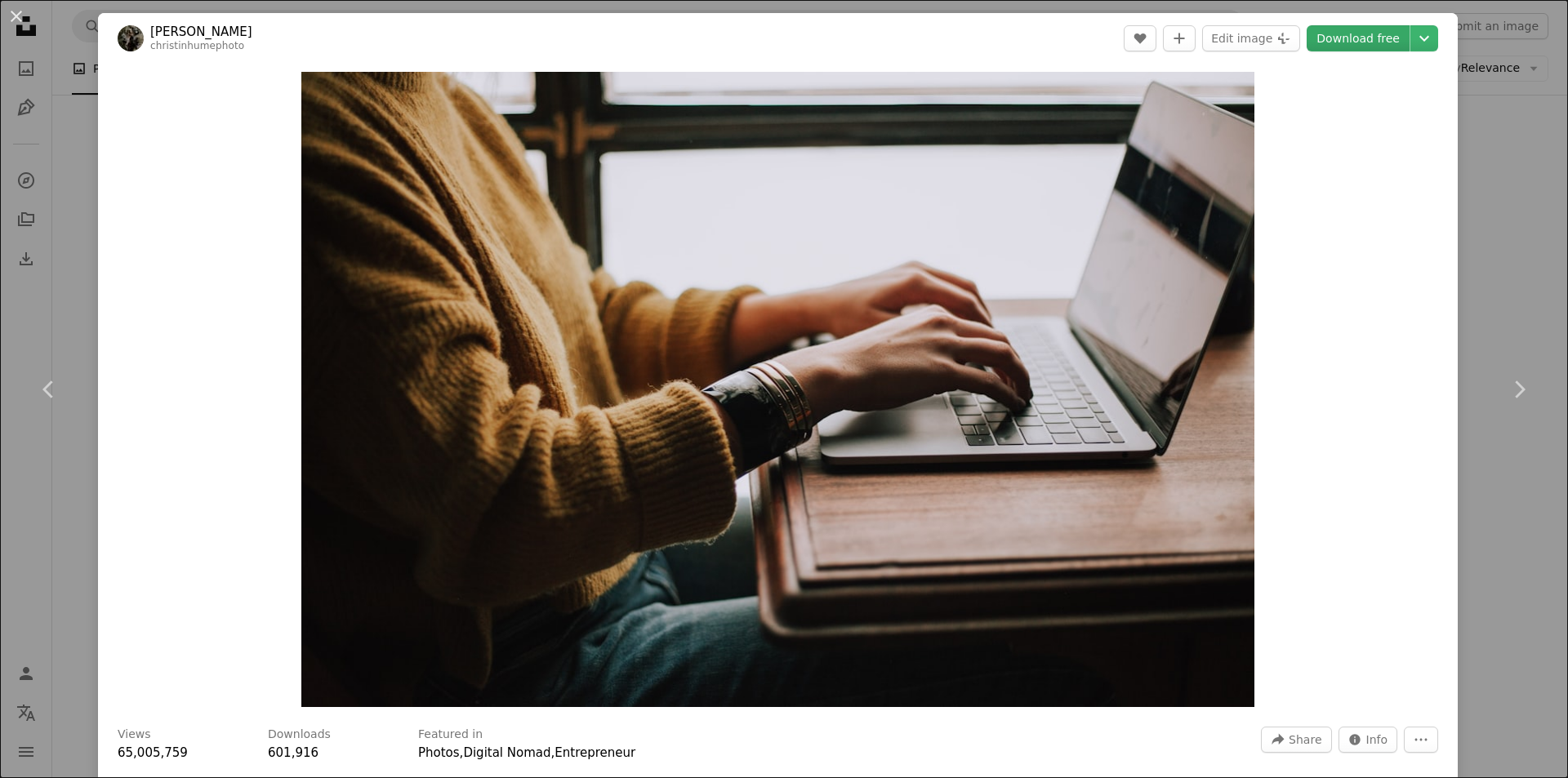
click at [1333, 43] on link "Download free" at bounding box center [1358, 38] width 103 height 27
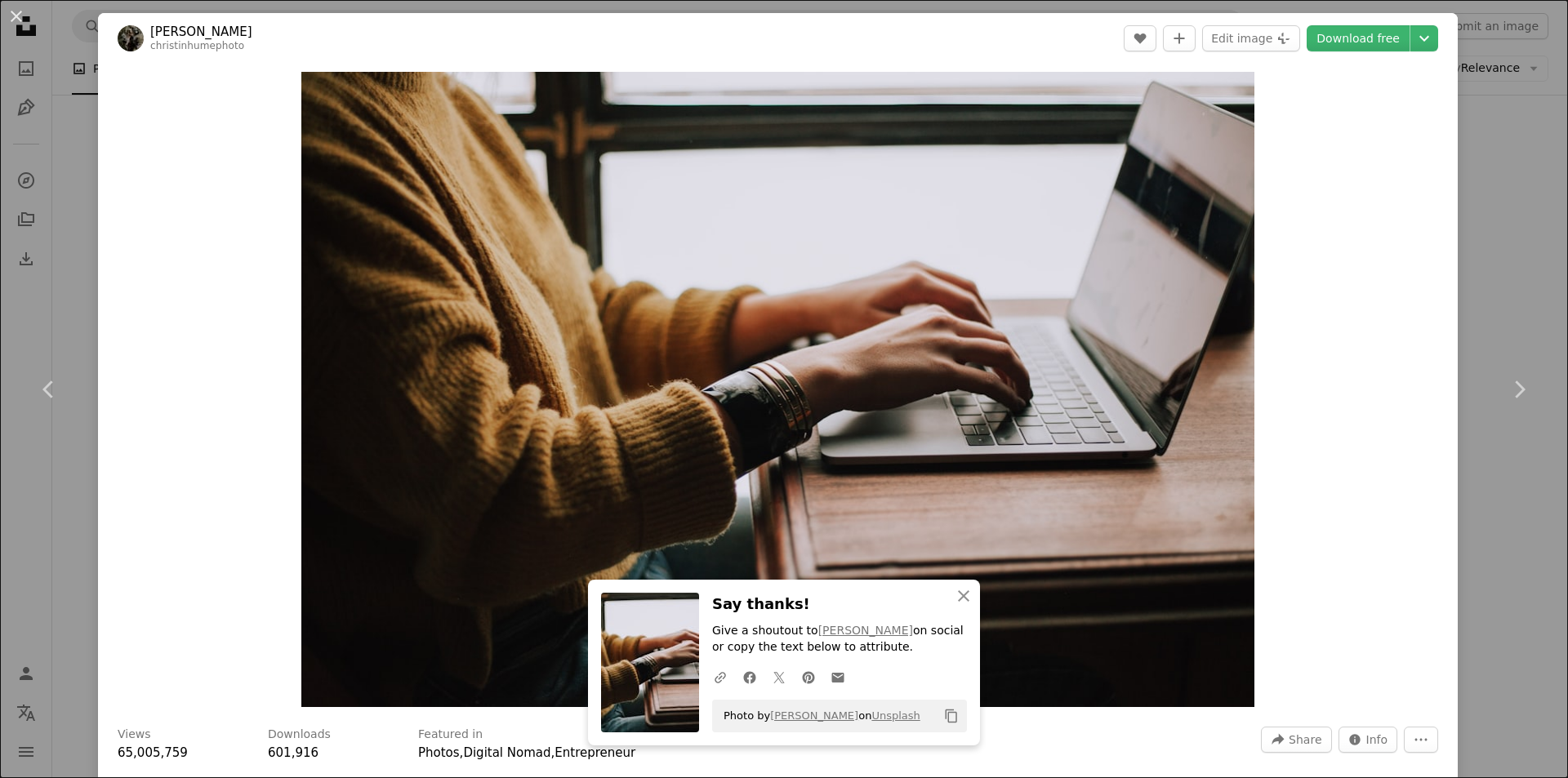
click at [1504, 225] on div "An X shape Chevron left Chevron right An X shape Close Say thanks! Give a shout…" at bounding box center [784, 389] width 1568 height 778
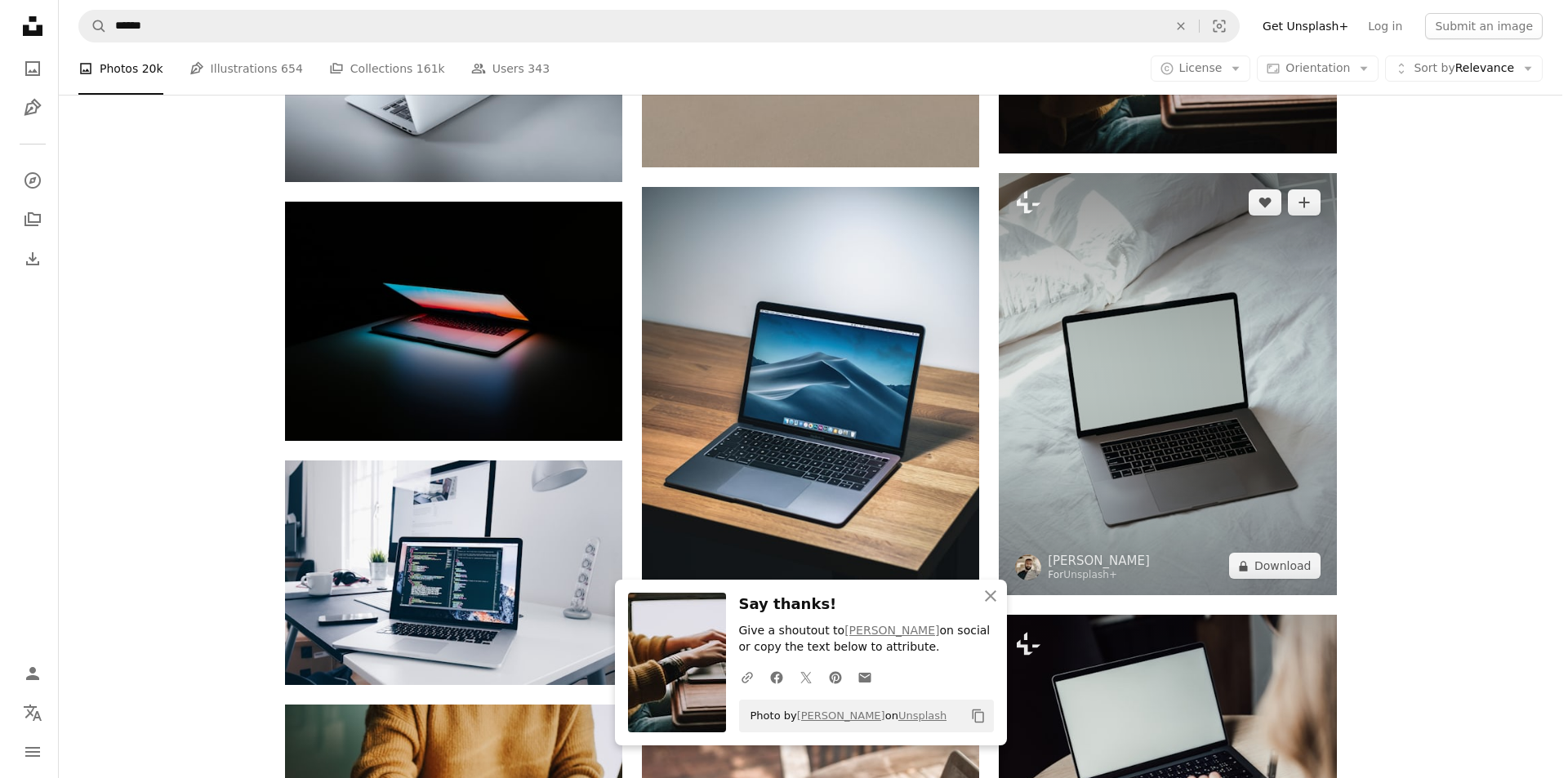
scroll to position [1362, 0]
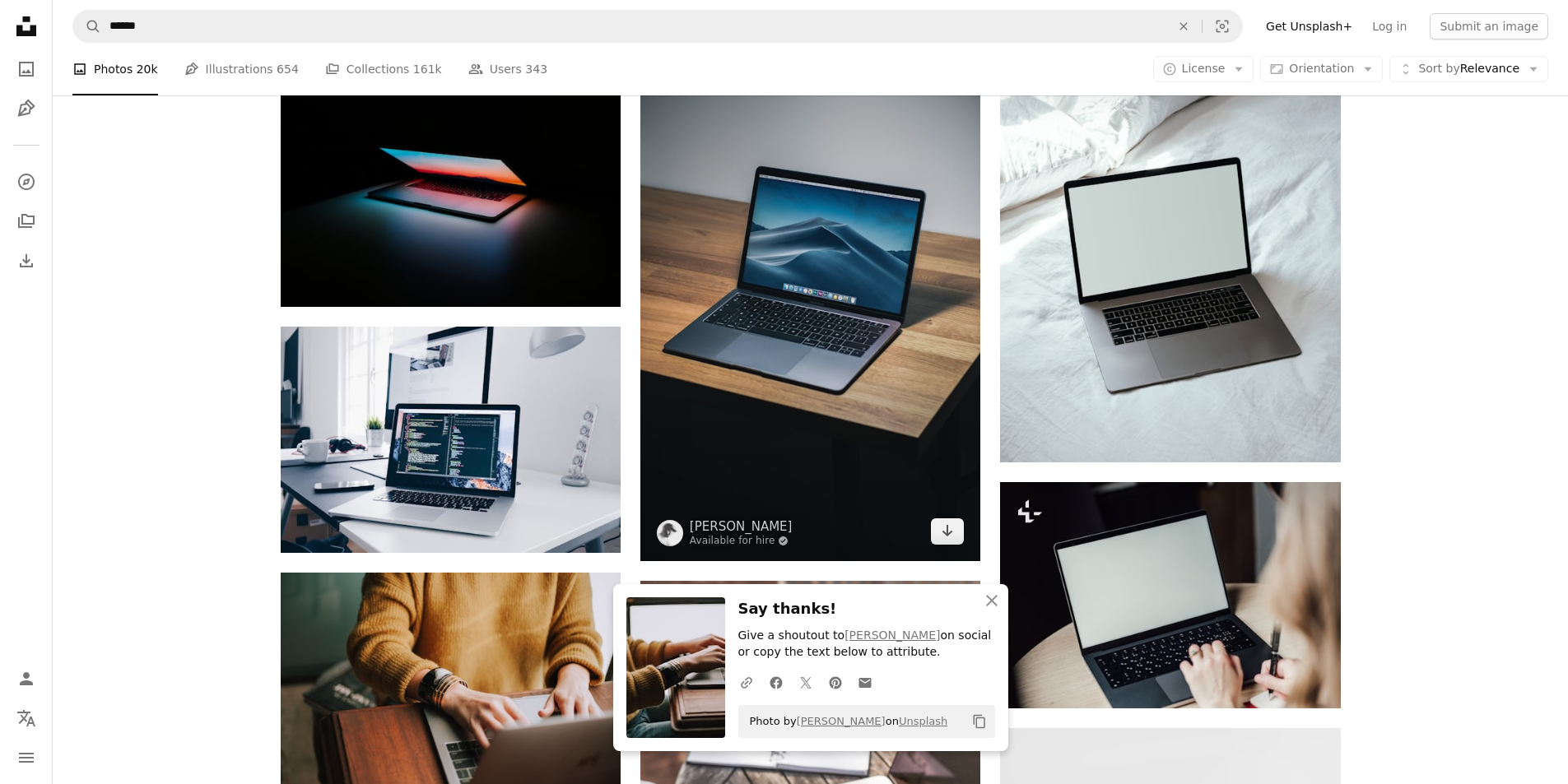
click at [787, 320] on img at bounding box center [810, 306] width 340 height 510
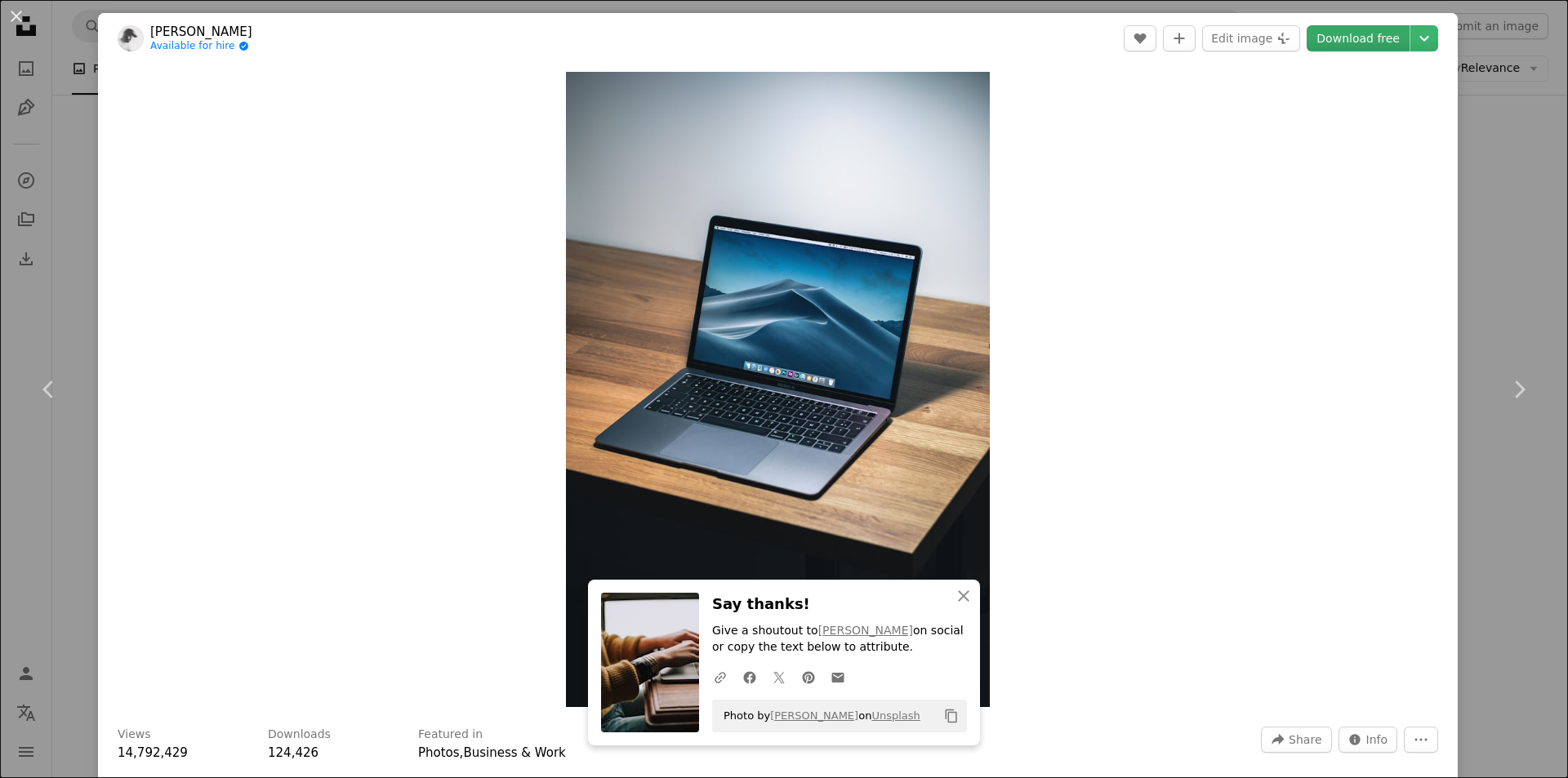
click at [1351, 35] on link "Download free" at bounding box center [1358, 38] width 103 height 27
click at [1472, 259] on div "An X shape Chevron left Chevron right An X shape Close Say thanks! Give a shout…" at bounding box center [784, 389] width 1568 height 778
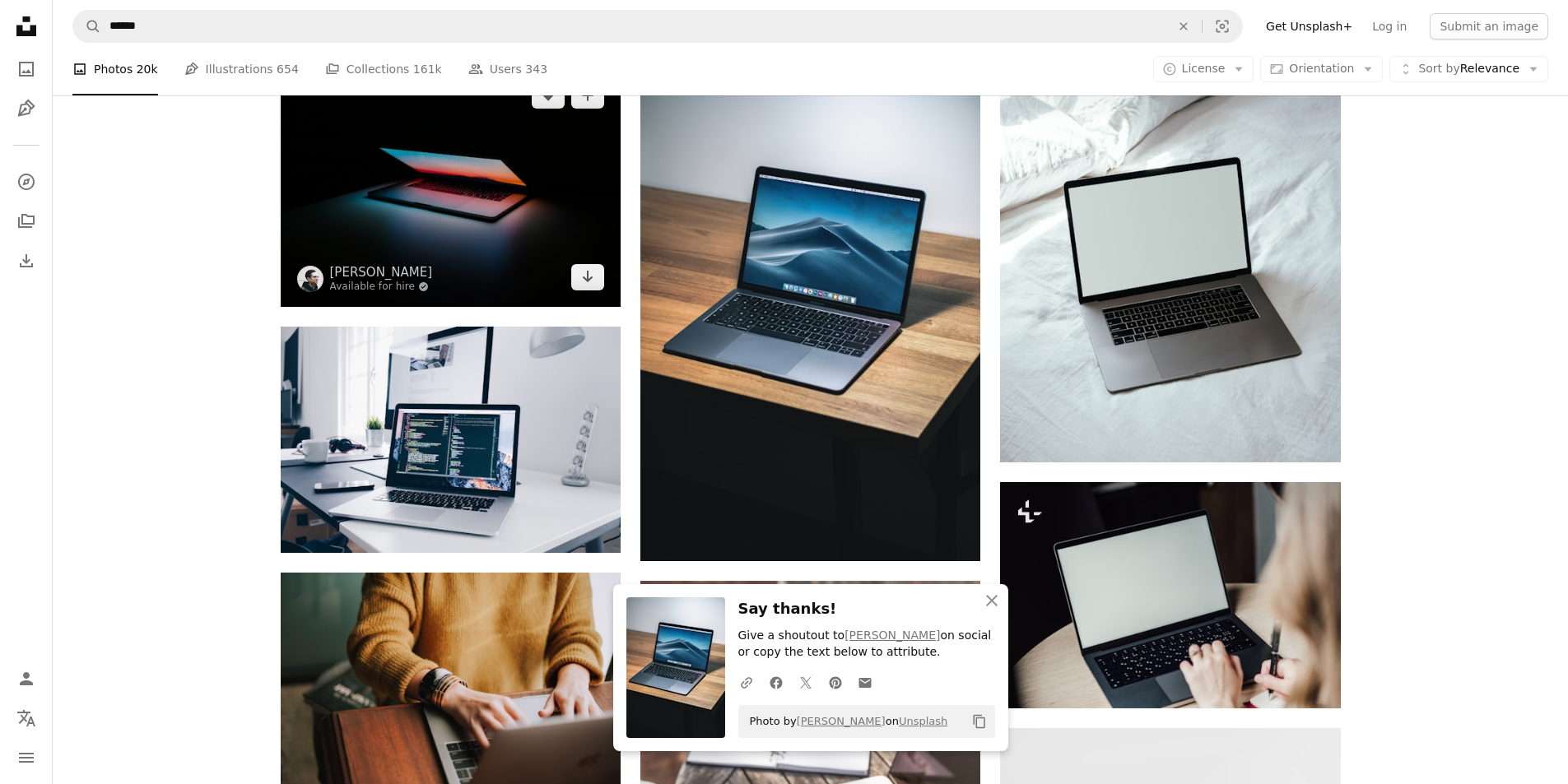
click at [335, 194] on img at bounding box center [450, 187] width 340 height 242
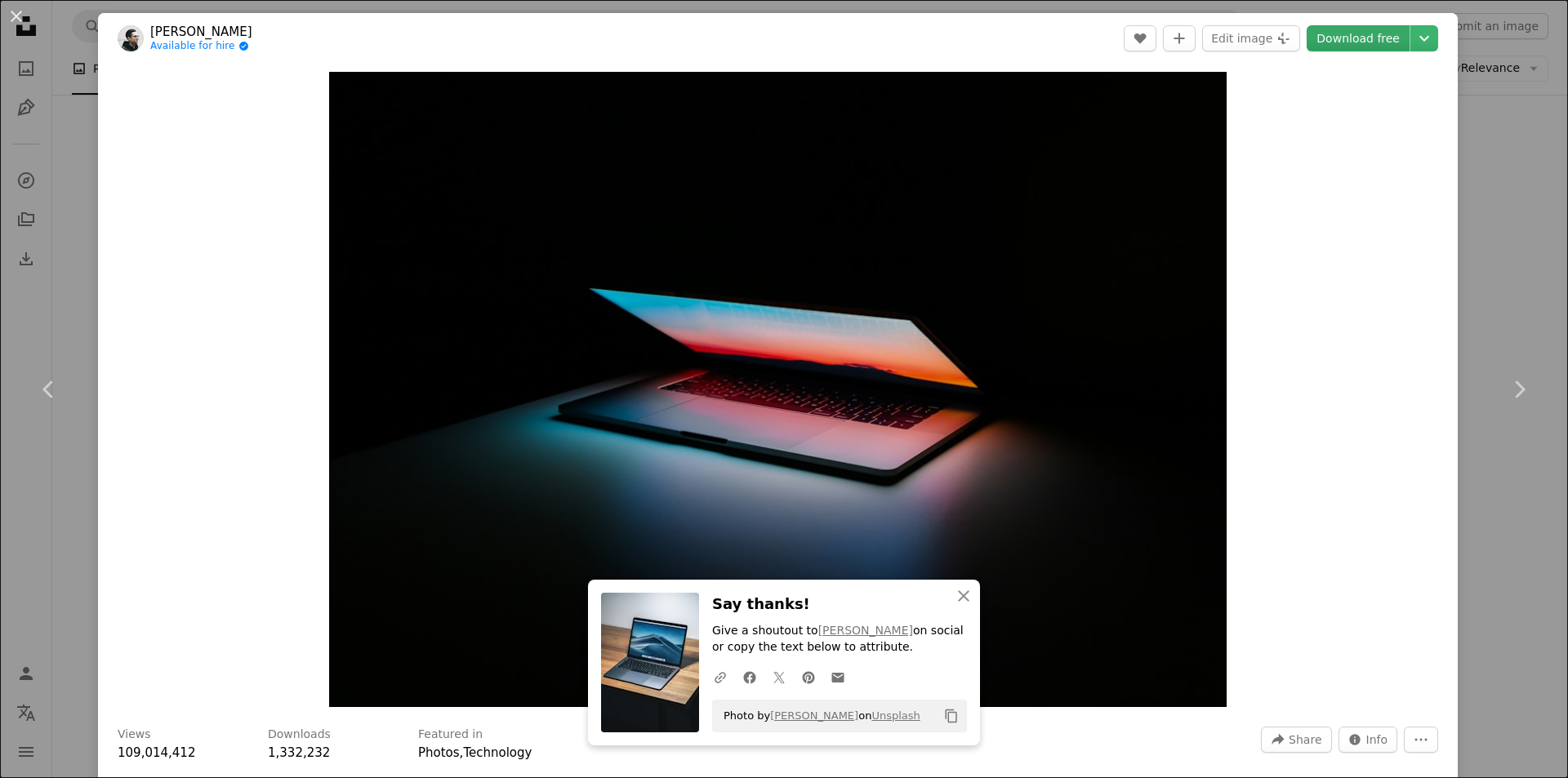
click at [1358, 43] on link "Download free" at bounding box center [1358, 38] width 103 height 27
click at [1443, 215] on div "Zoom in" at bounding box center [778, 389] width 1360 height 651
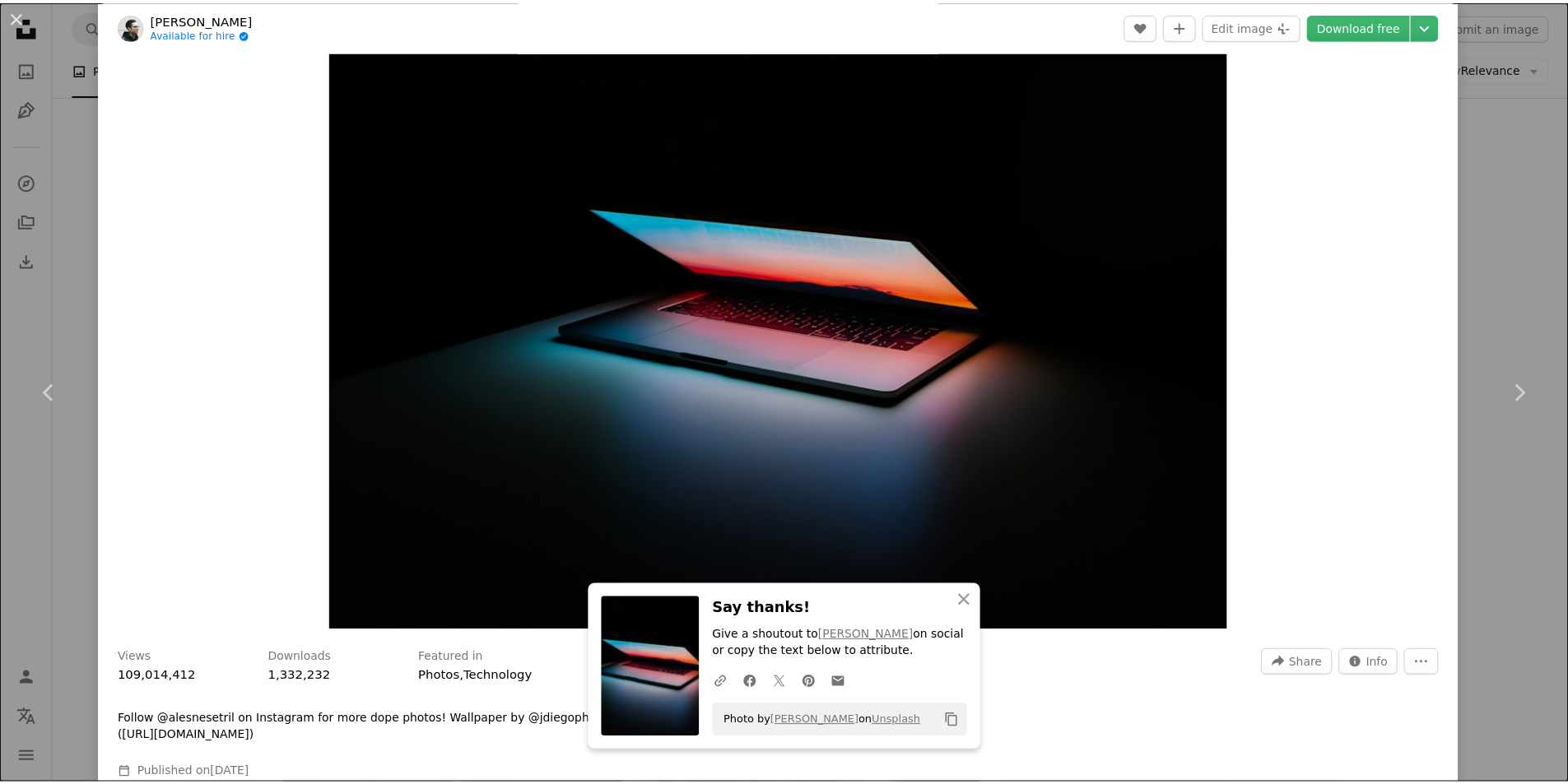
scroll to position [110, 0]
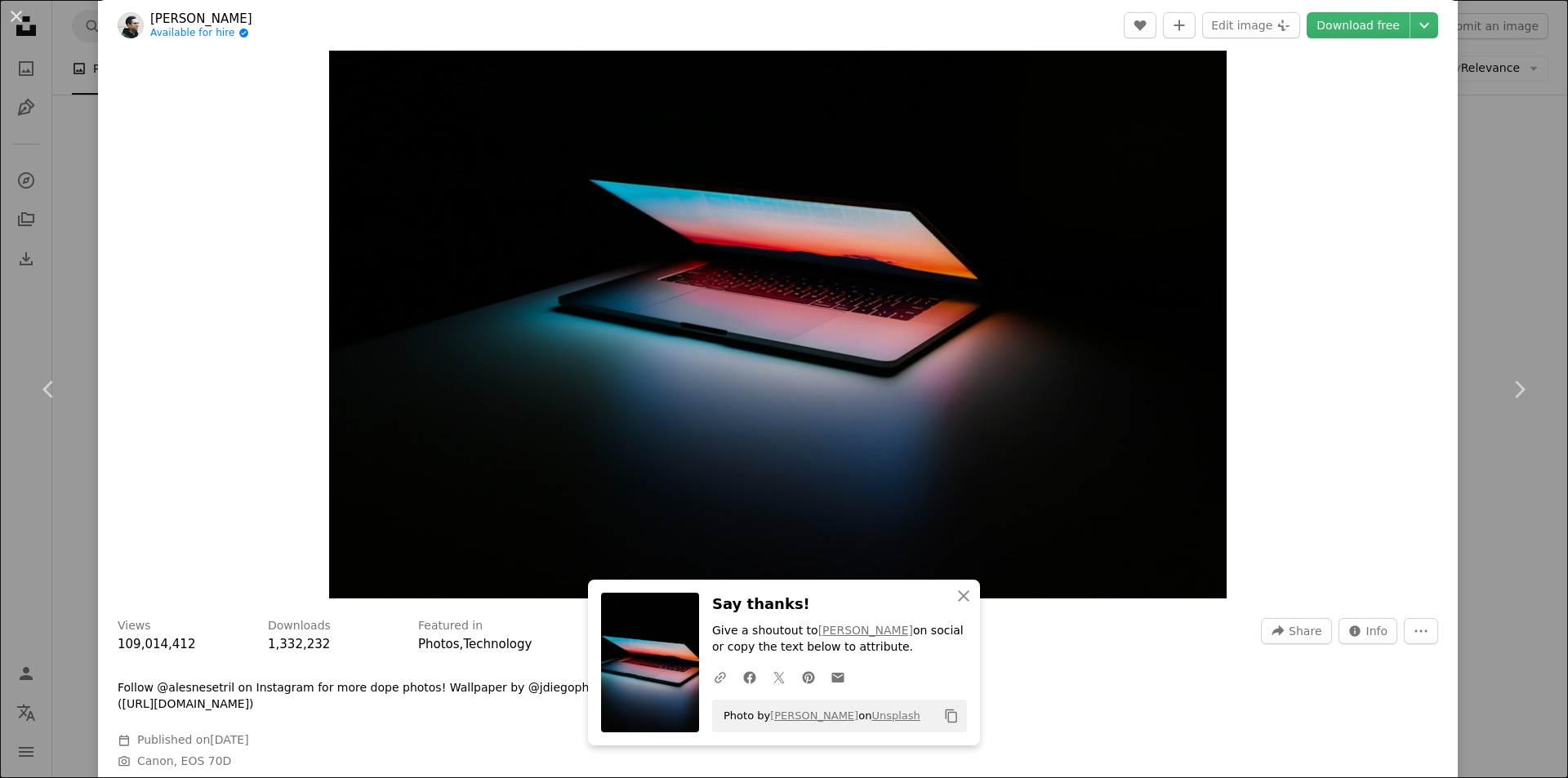
click at [1475, 242] on div "An X shape Chevron left Chevron right An X shape Close Say thanks! Give a shout…" at bounding box center [784, 389] width 1568 height 778
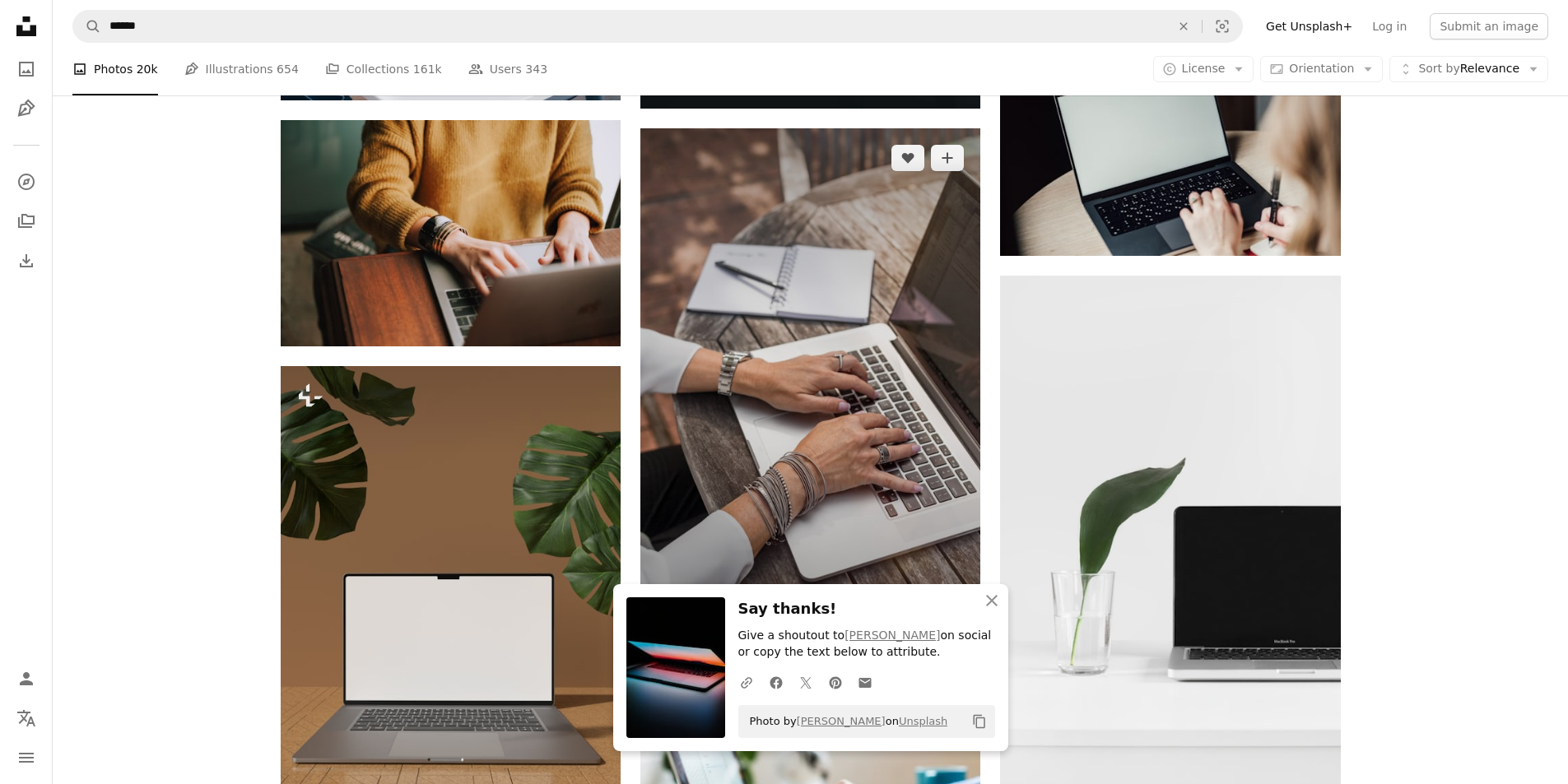
scroll to position [1920, 0]
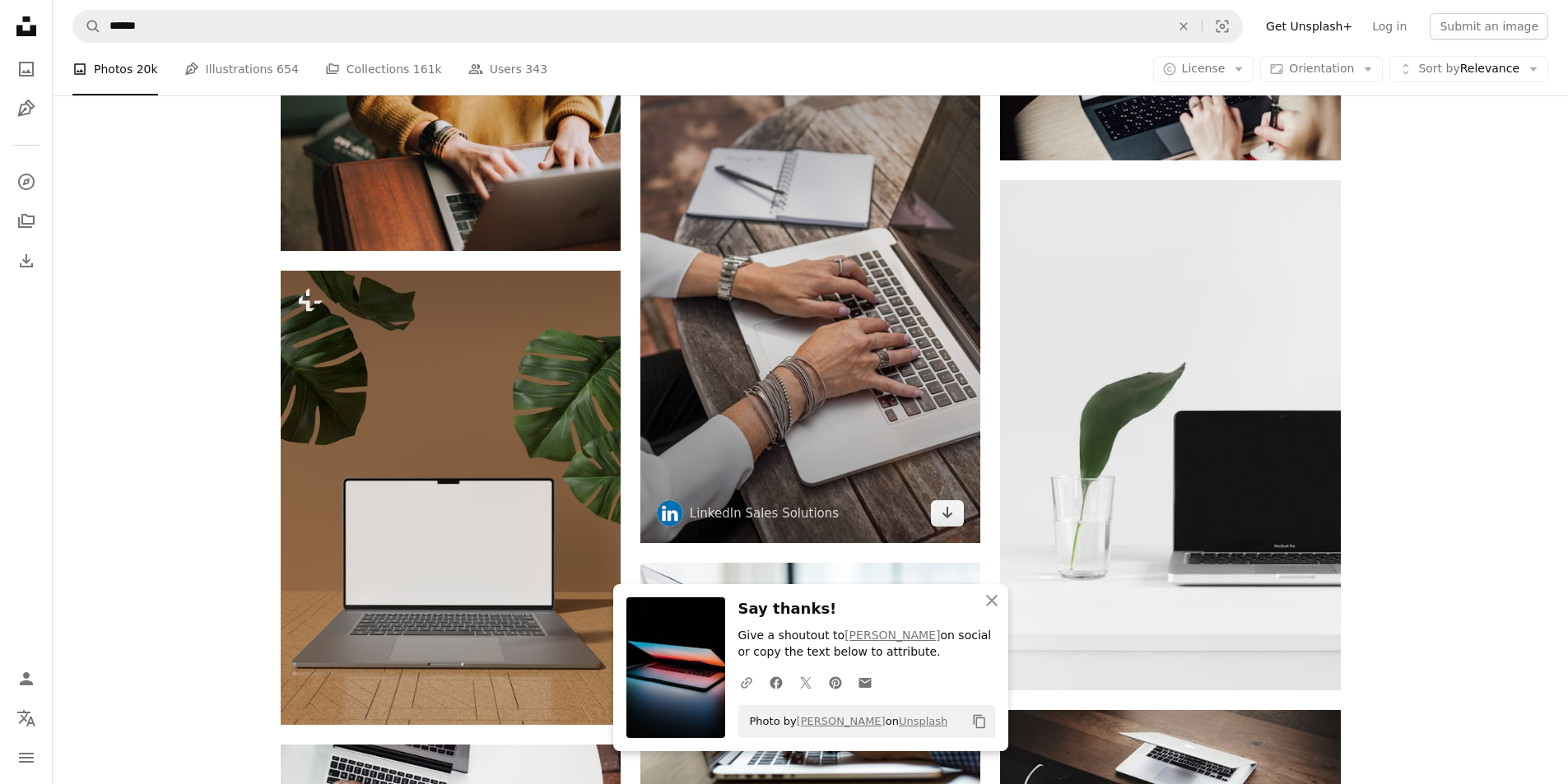
click at [889, 349] on img at bounding box center [810, 287] width 340 height 510
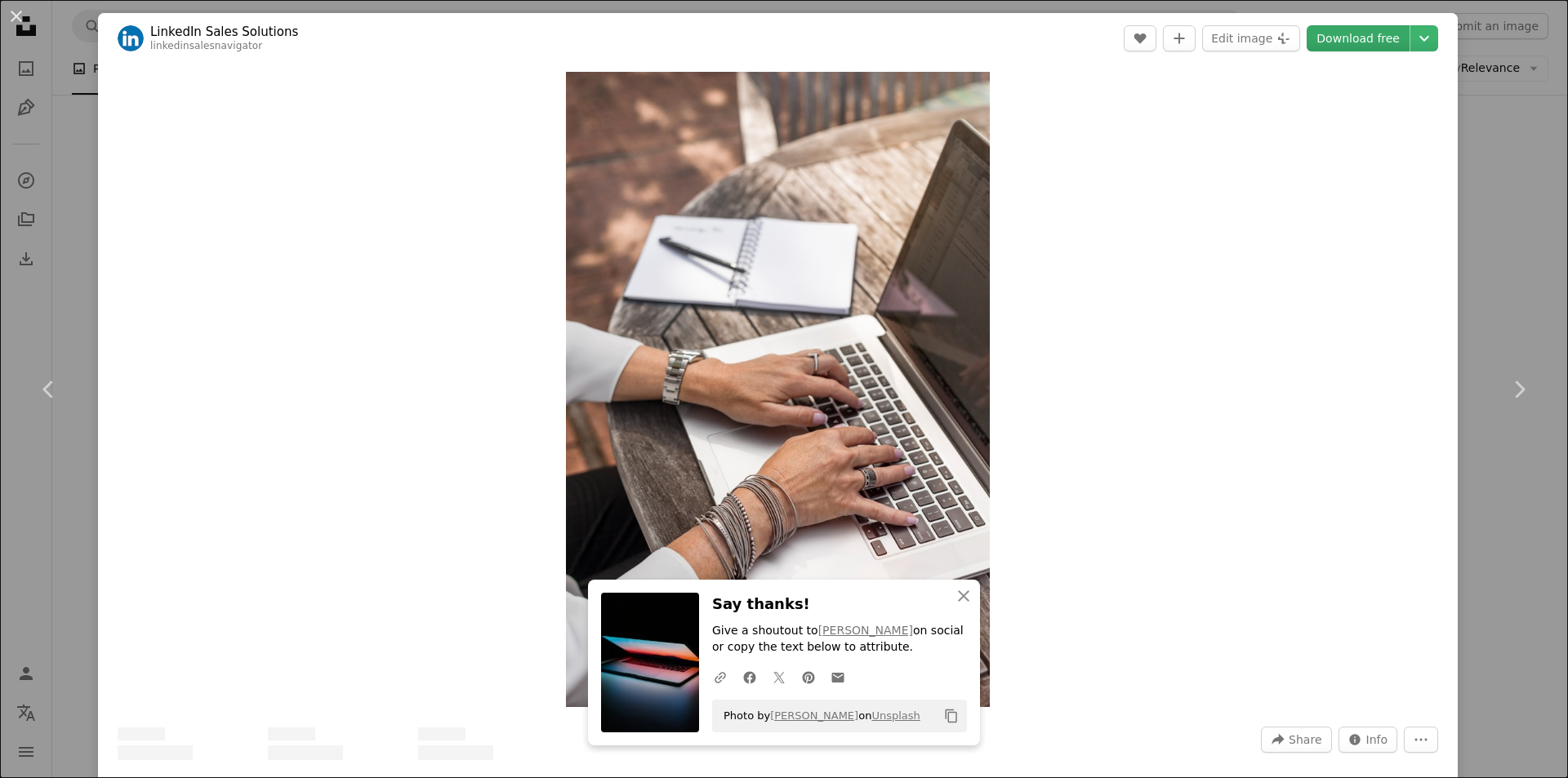
click at [1328, 43] on link "Download free" at bounding box center [1358, 38] width 103 height 27
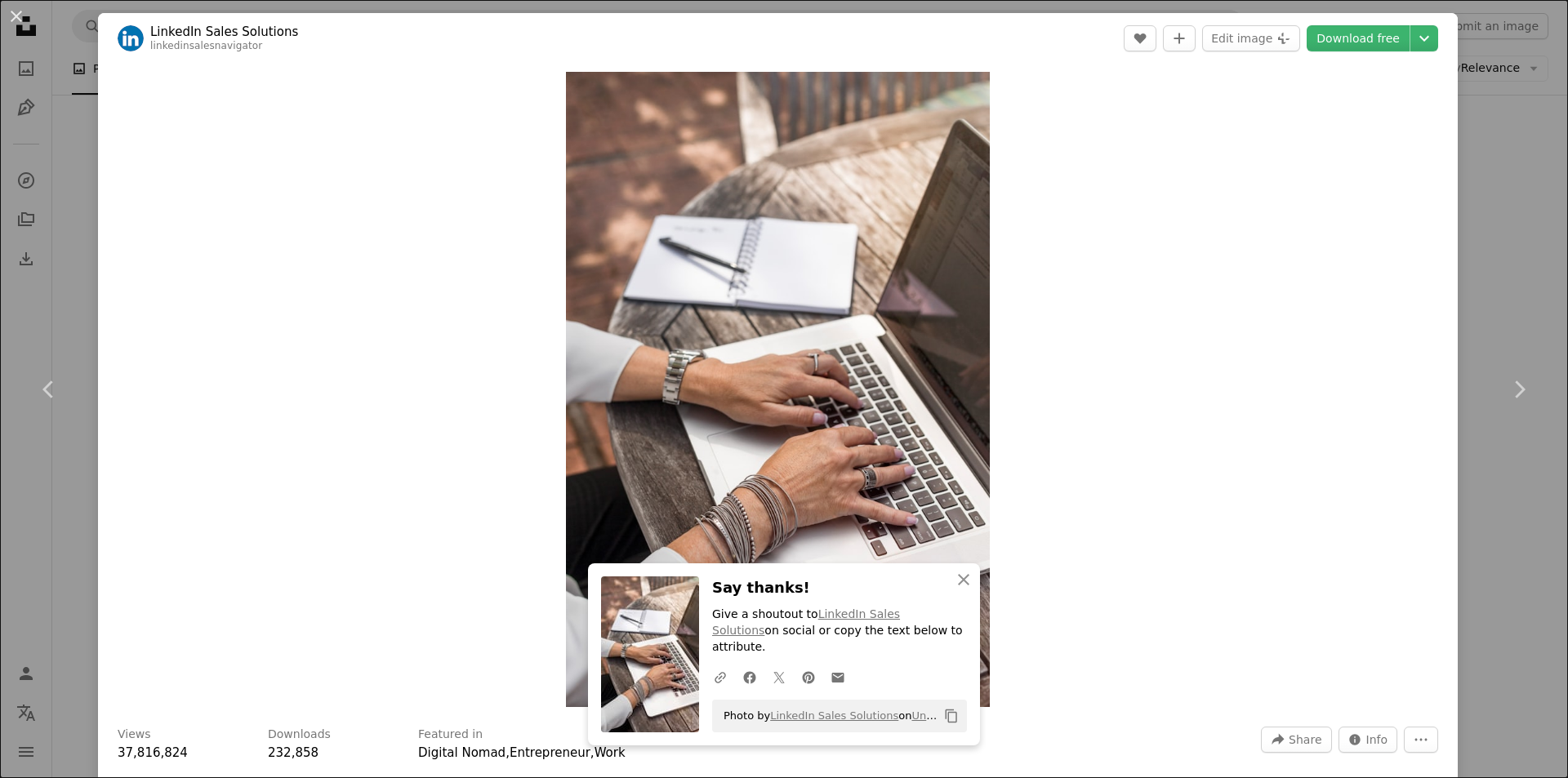
click at [1507, 246] on div "An X shape Chevron left Chevron right An X shape Close Say thanks! Give a shout…" at bounding box center [784, 389] width 1568 height 778
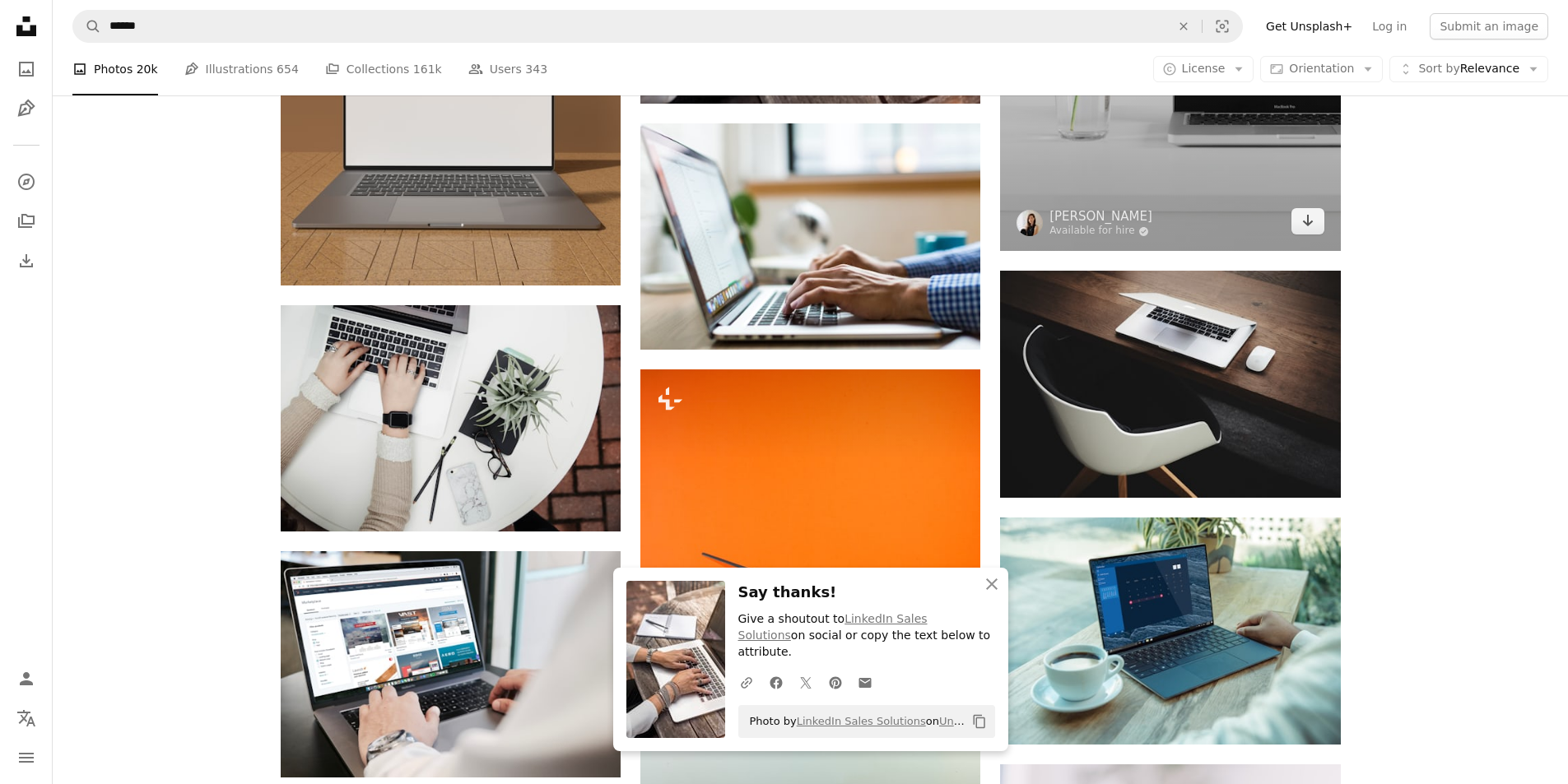
scroll to position [2579, 0]
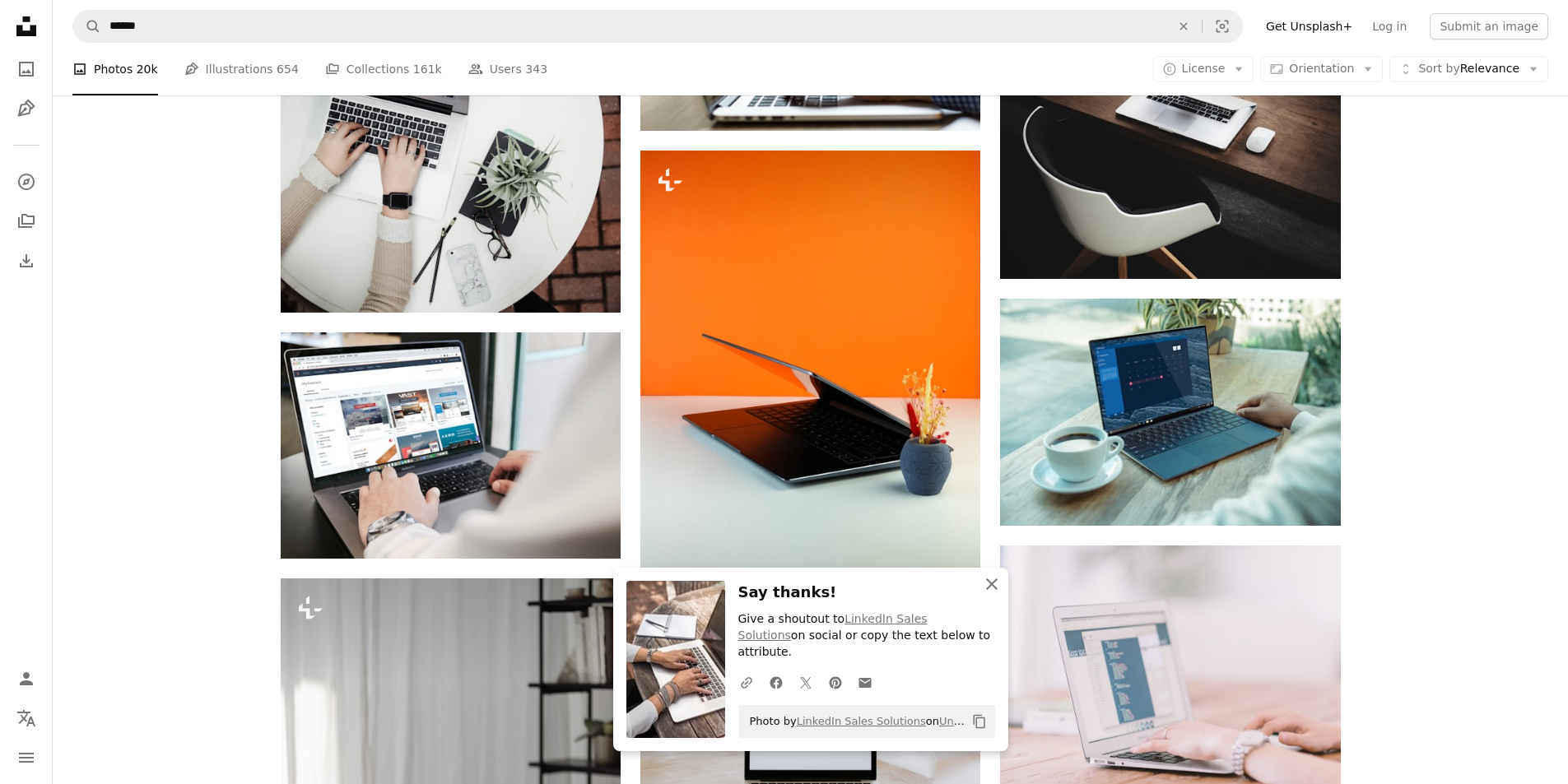
click at [992, 590] on icon "button" at bounding box center [992, 585] width 12 height 12
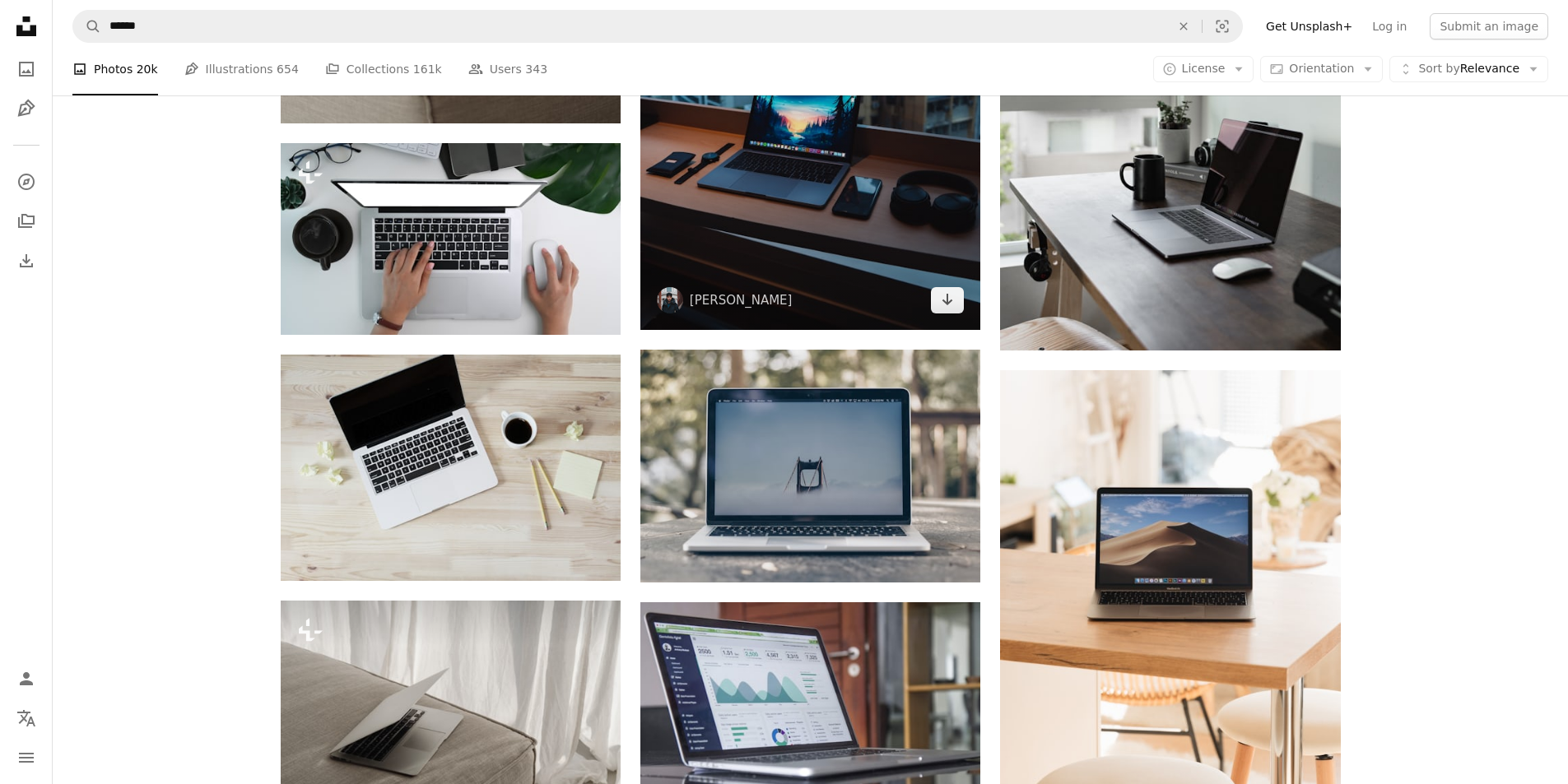
scroll to position [3567, 0]
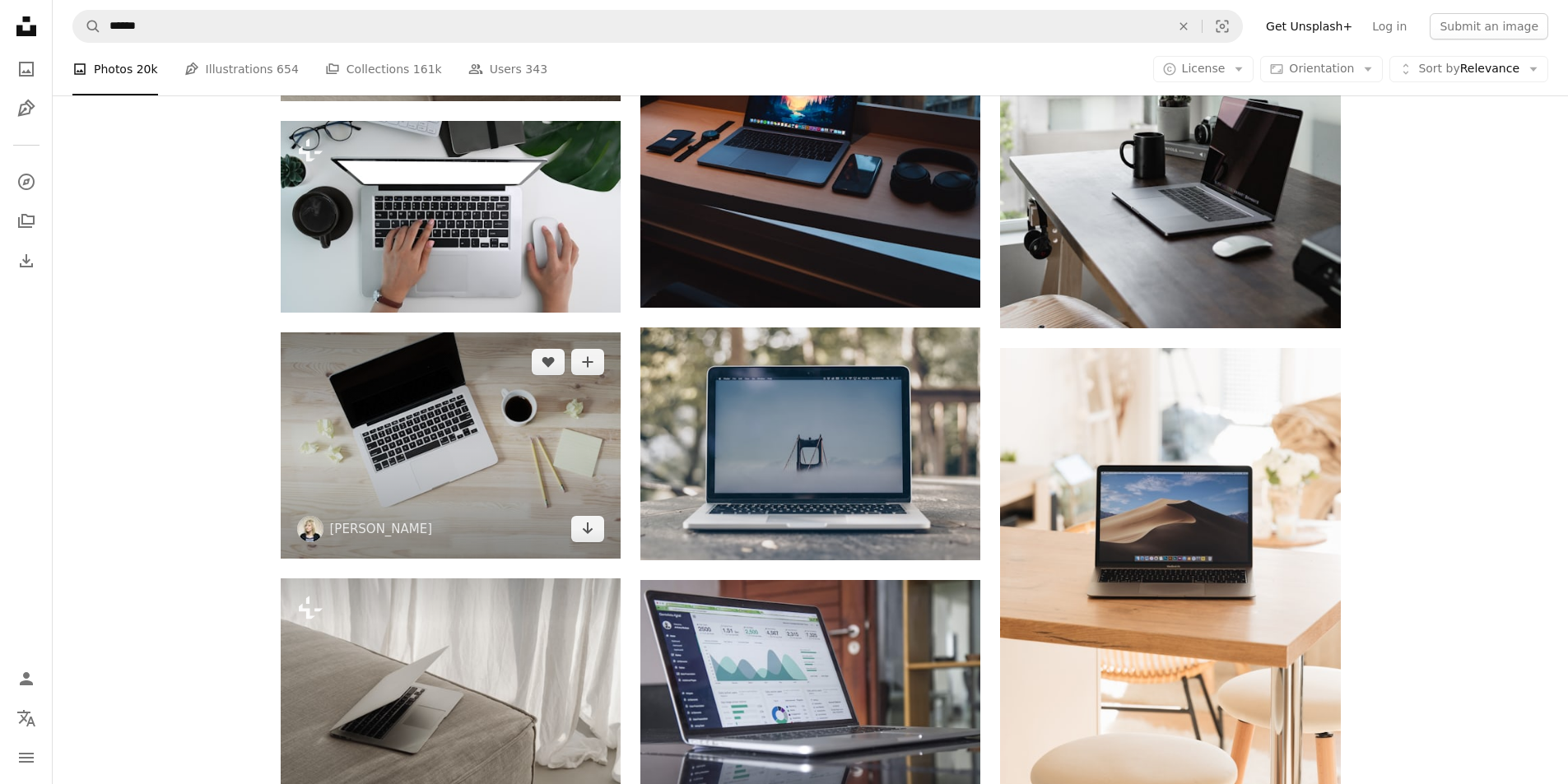
click at [423, 419] on img at bounding box center [450, 445] width 340 height 227
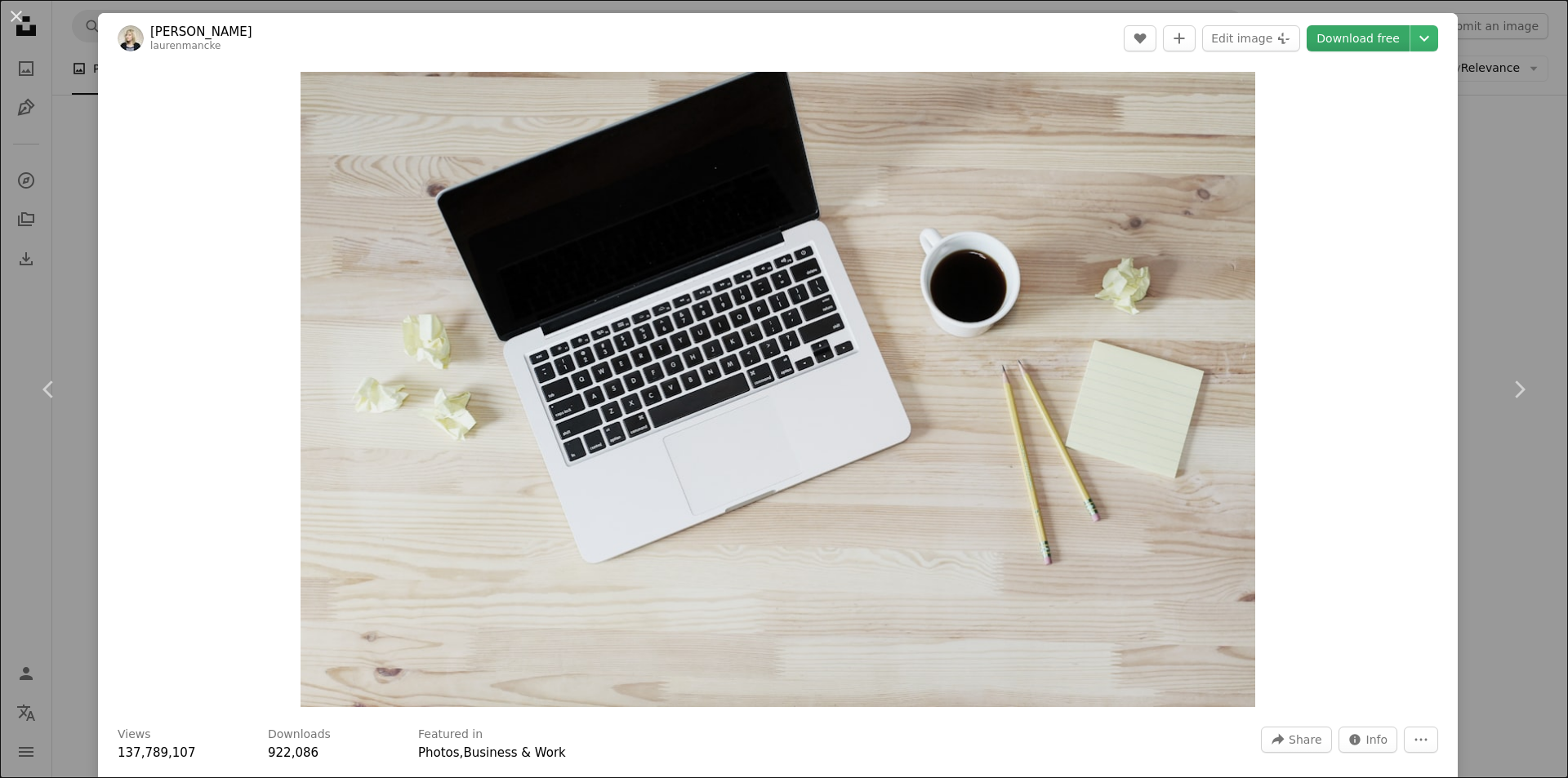
click at [1331, 44] on link "Download free" at bounding box center [1358, 38] width 103 height 27
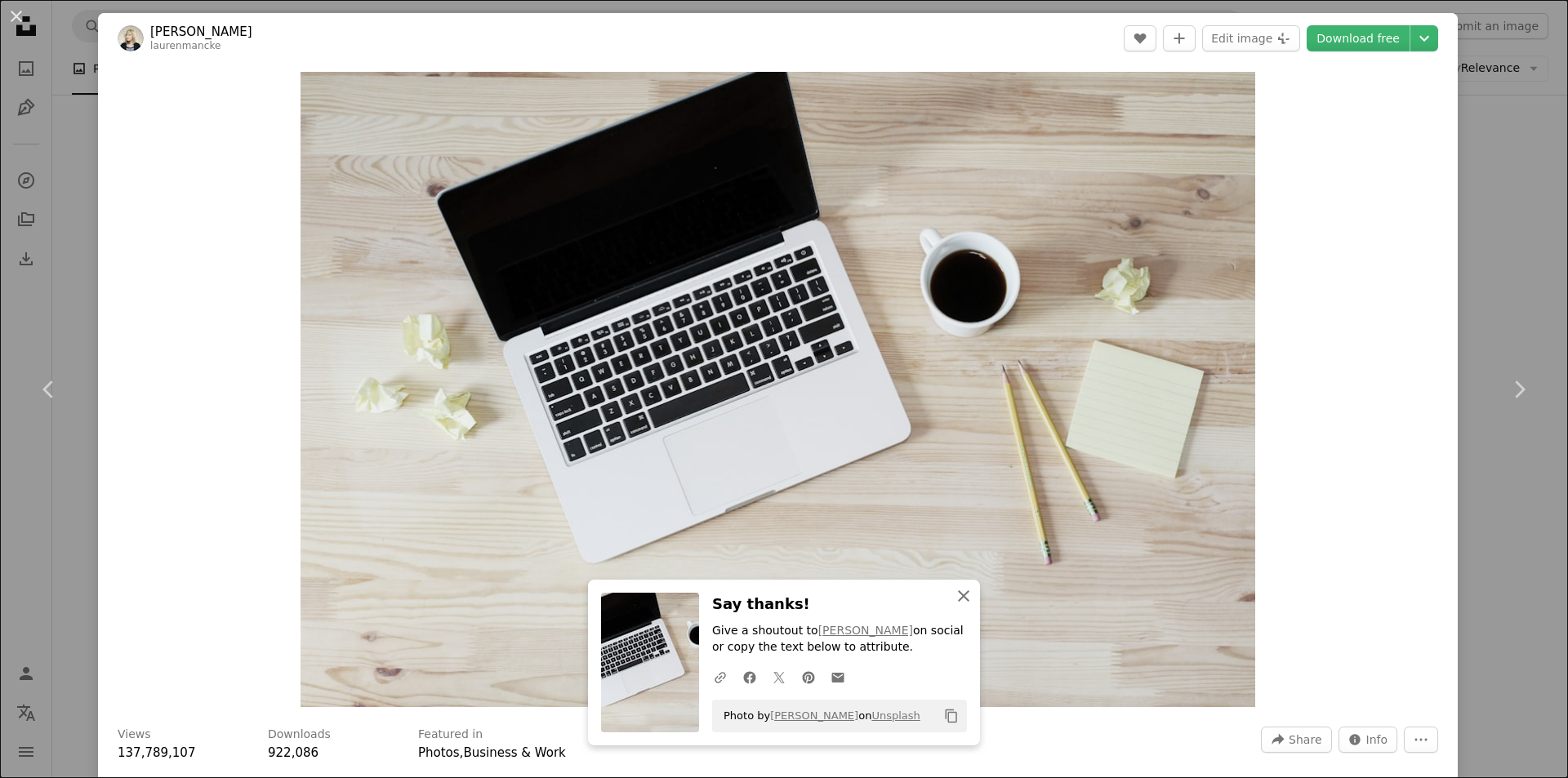
click at [966, 604] on icon "An X shape" at bounding box center [964, 596] width 20 height 20
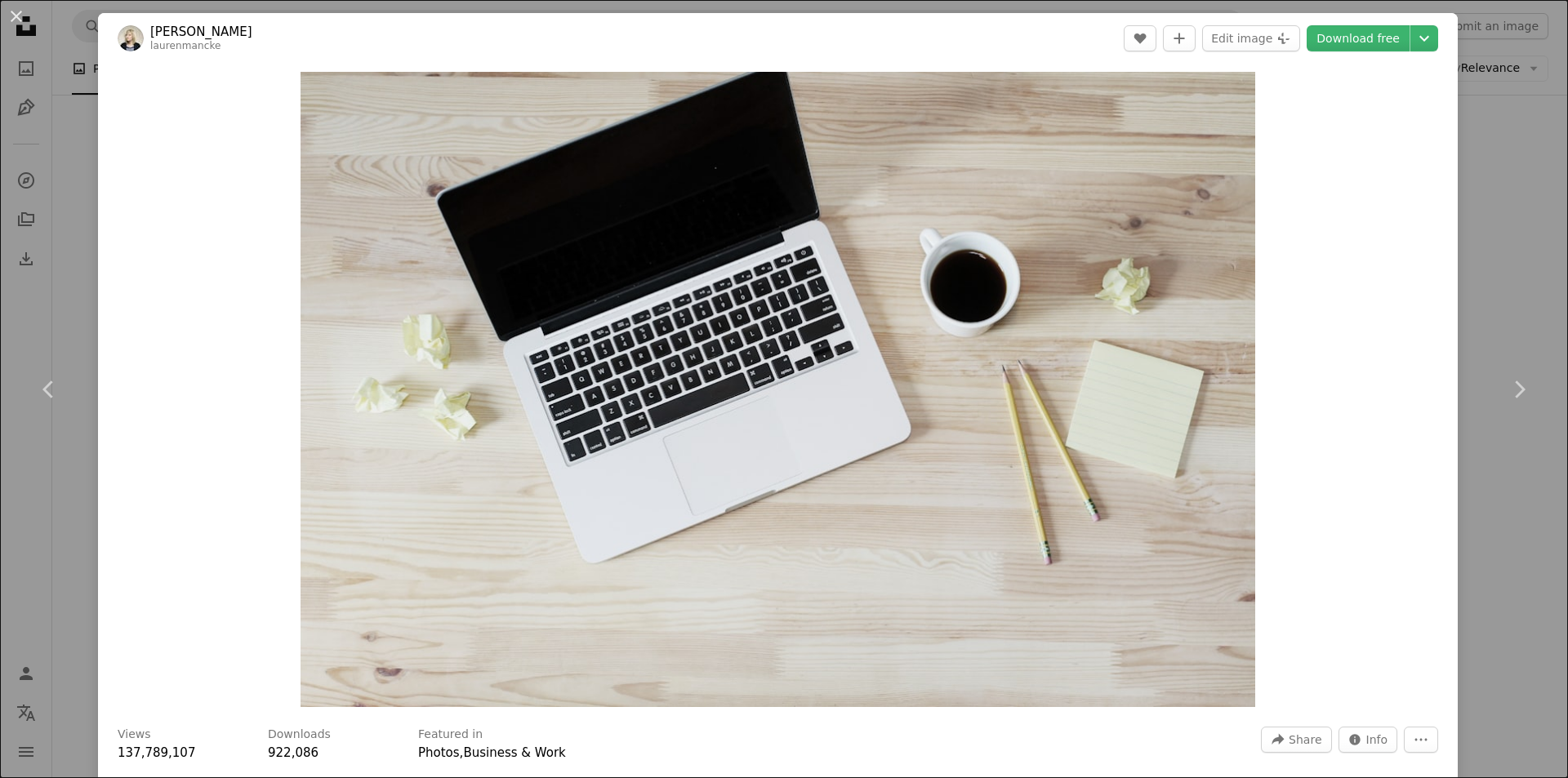
click at [1475, 143] on div "An X shape Chevron left Chevron right [PERSON_NAME] laurenmancke A heart A plus…" at bounding box center [784, 389] width 1568 height 778
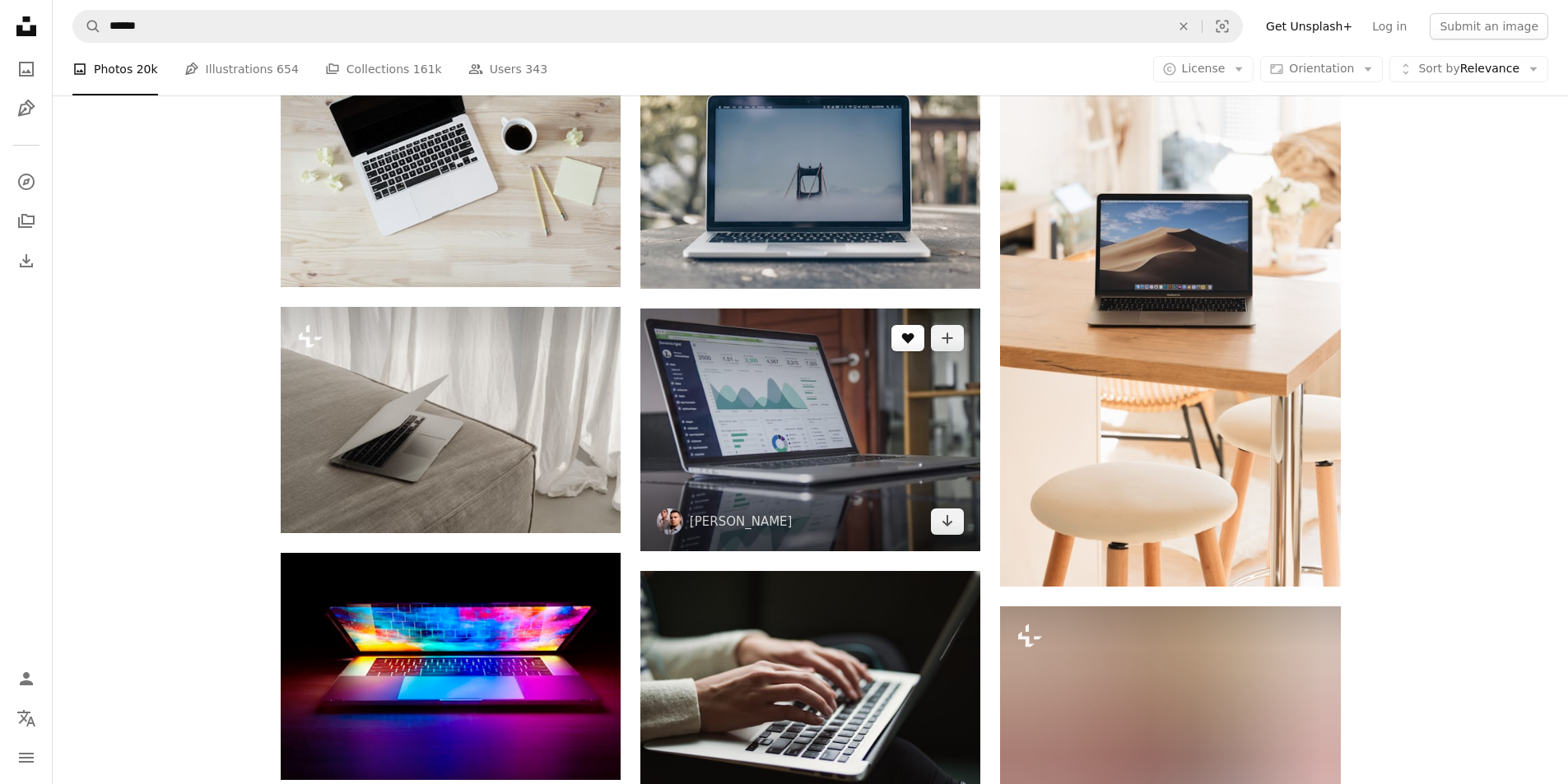
scroll to position [3841, 0]
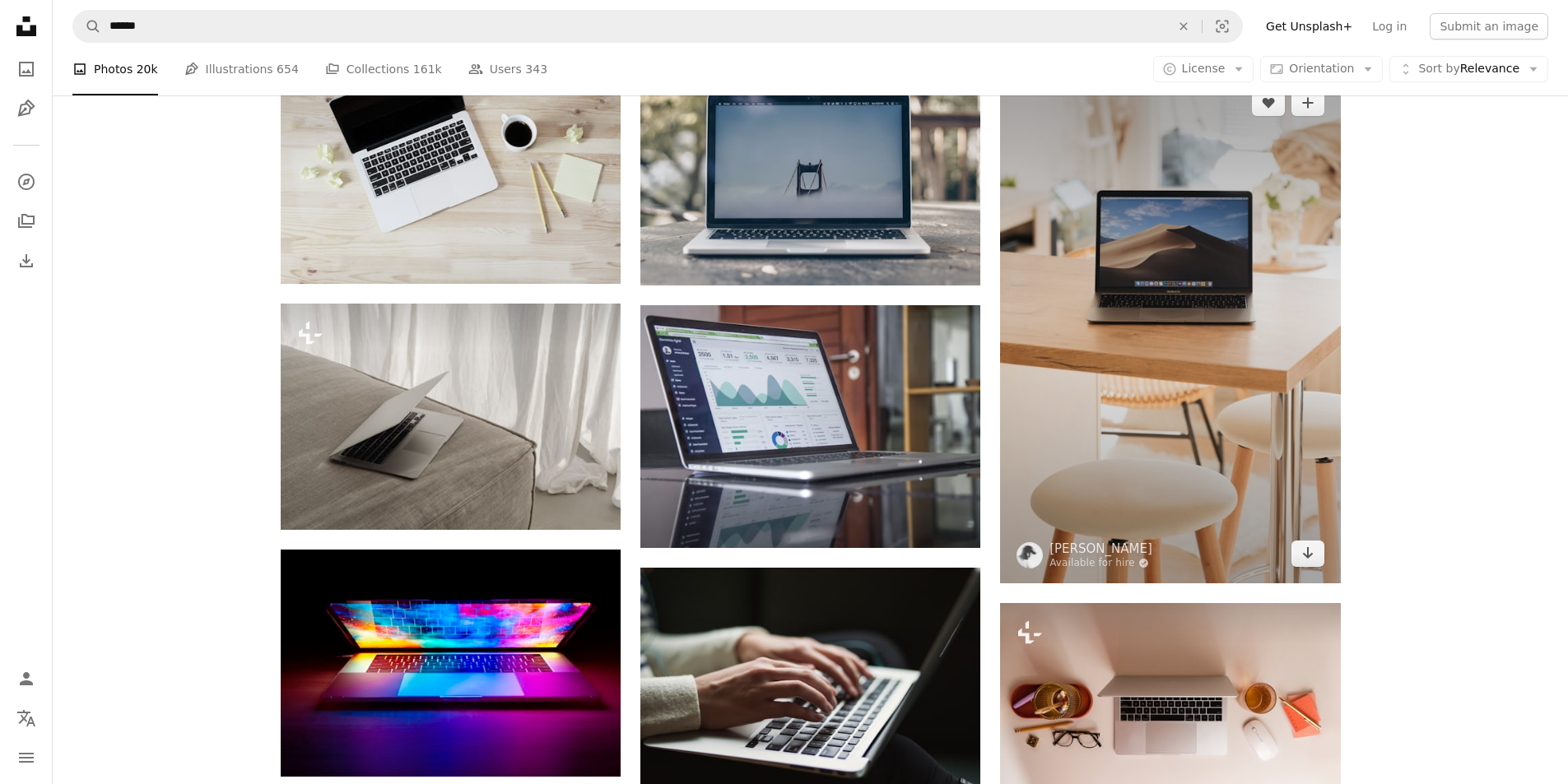
click at [1196, 381] on img at bounding box center [1169, 328] width 340 height 510
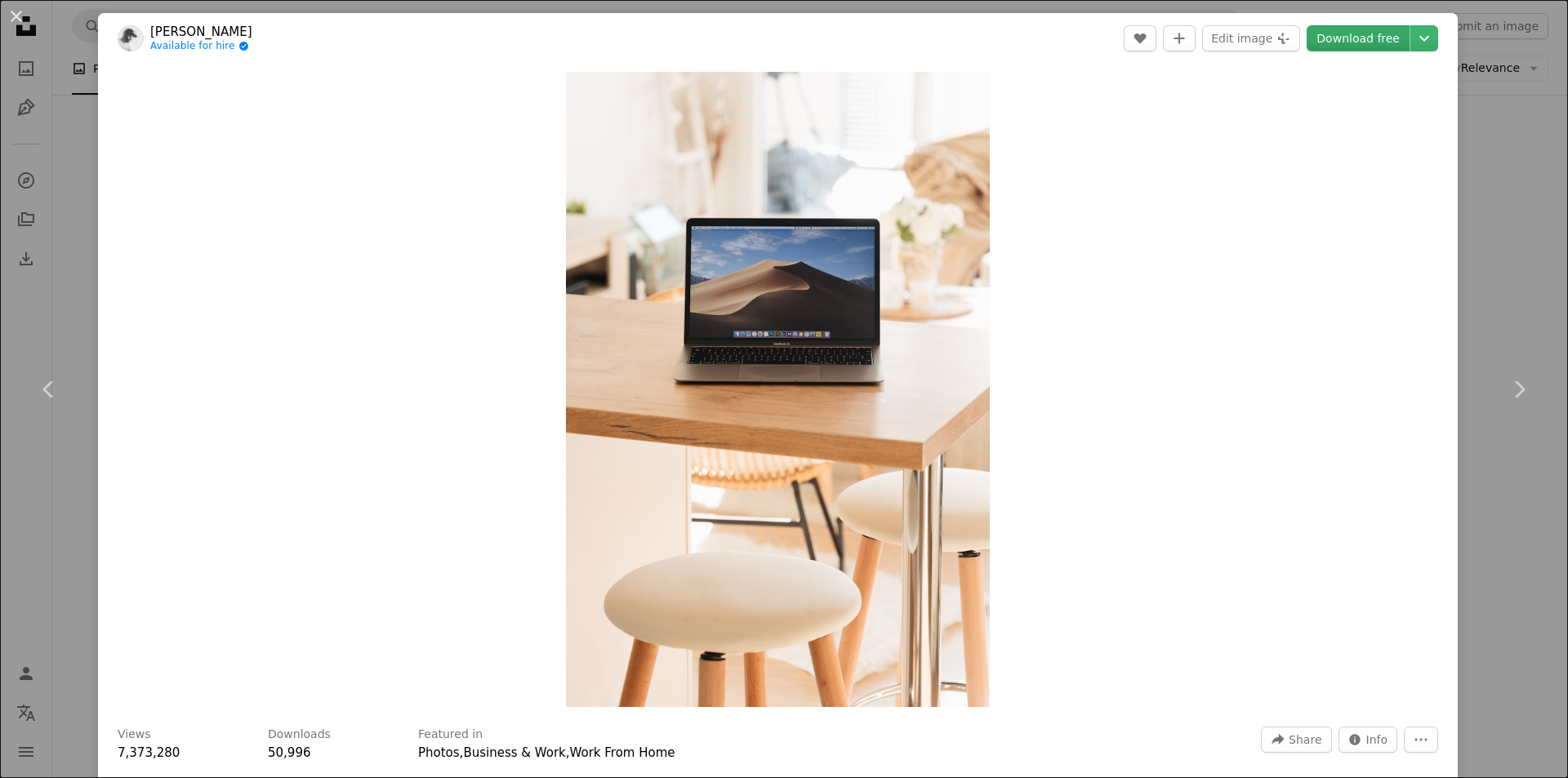
click at [1368, 31] on link "Download free" at bounding box center [1358, 38] width 103 height 27
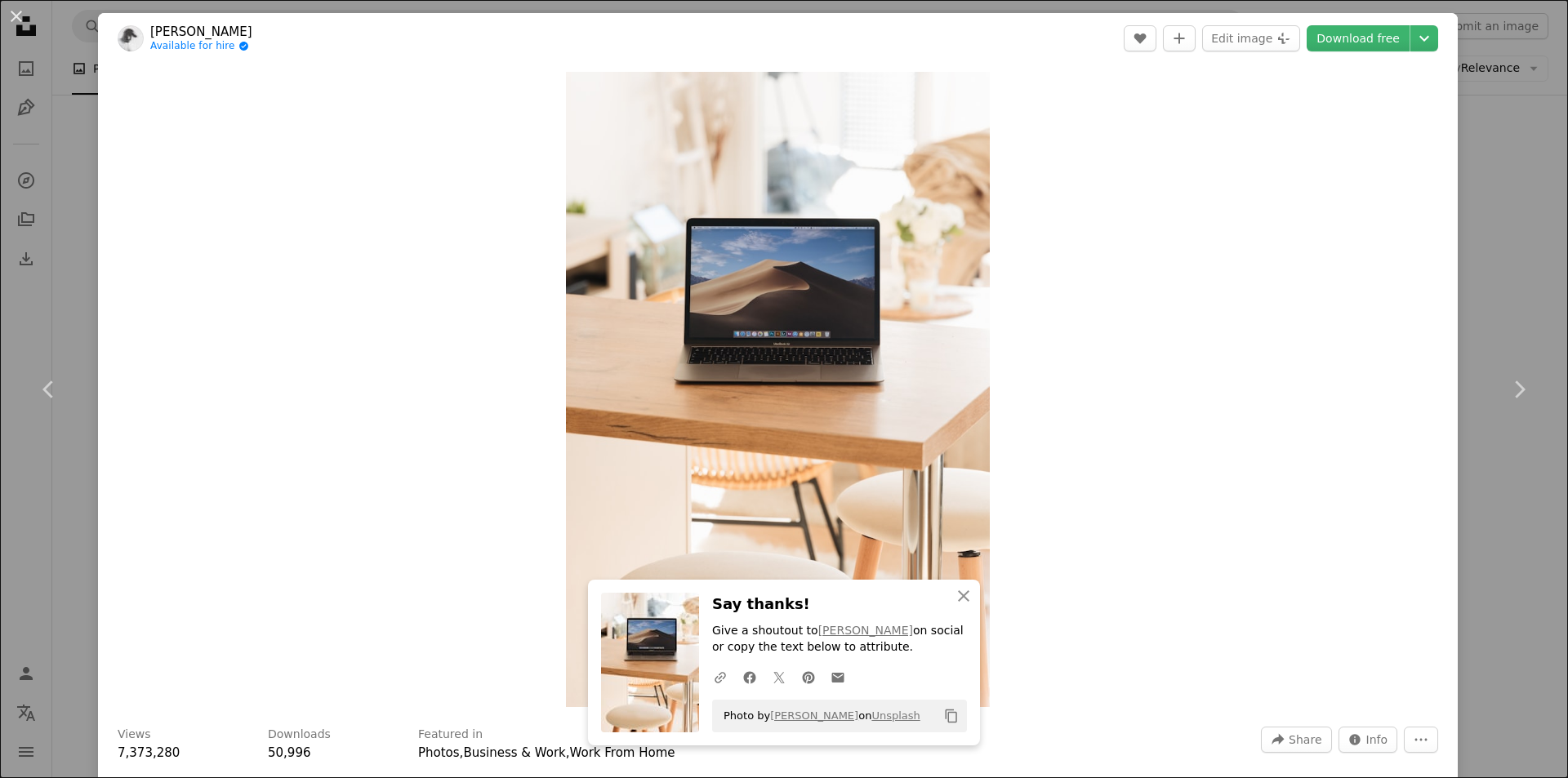
click at [1521, 206] on div "An X shape Chevron left Chevron right An X shape Close Say thanks! Give a shout…" at bounding box center [784, 389] width 1568 height 778
